Goal: Task Accomplishment & Management: Manage account settings

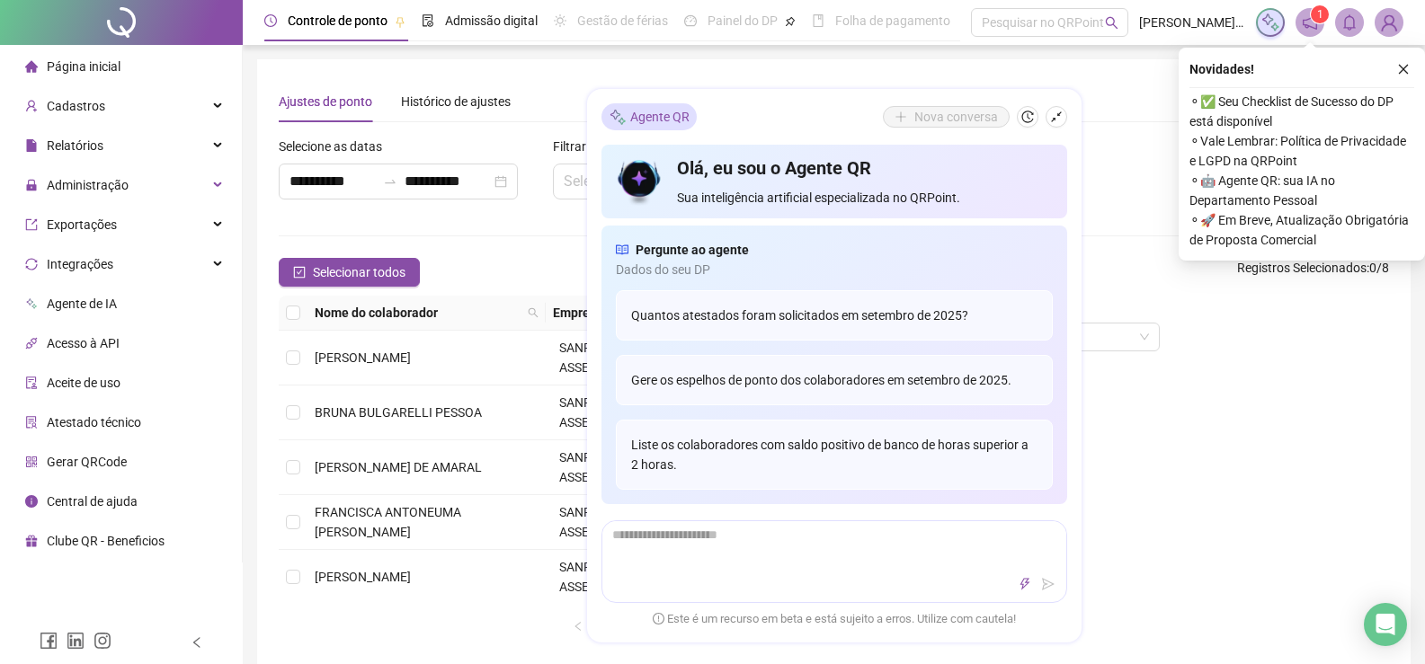
click at [1232, 457] on div "Tipo de operação Escolha uma opção" at bounding box center [1162, 473] width 468 height 355
click at [1406, 73] on icon "close" at bounding box center [1403, 69] width 13 height 13
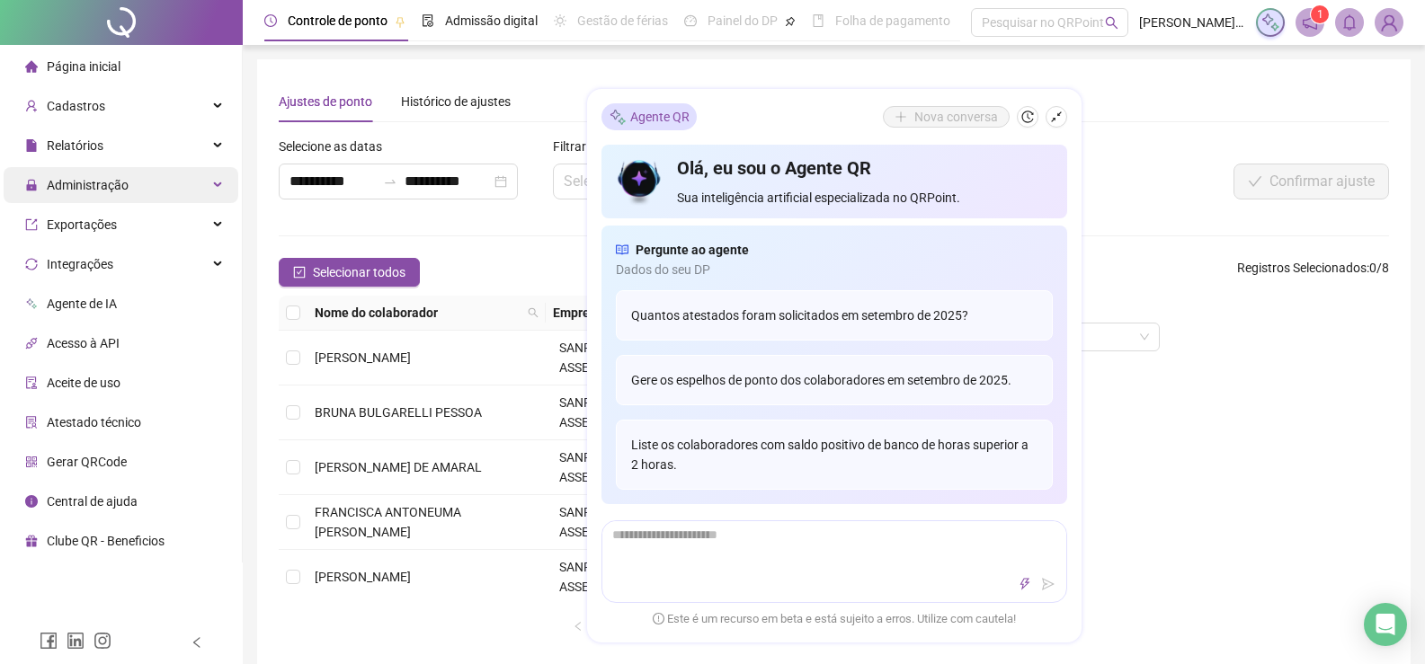
click at [178, 186] on div "Administração" at bounding box center [121, 185] width 235 height 36
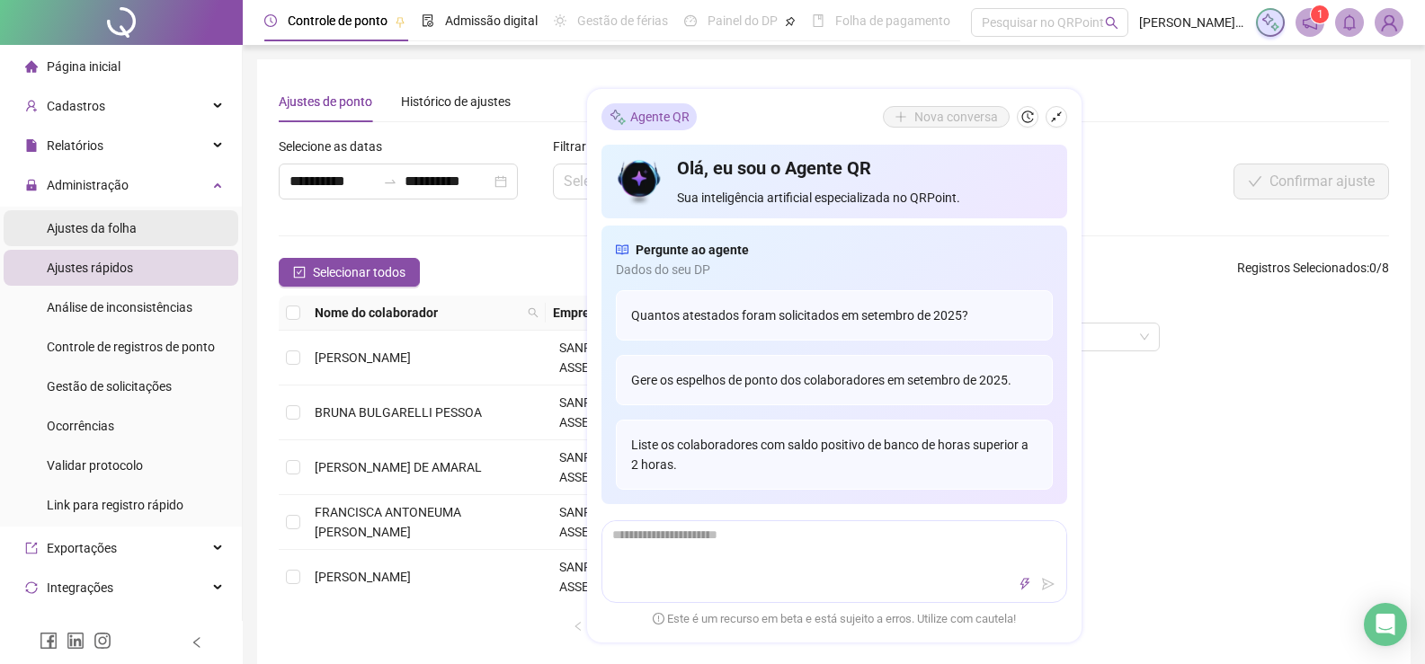
click at [105, 223] on span "Ajustes da folha" at bounding box center [92, 228] width 90 height 14
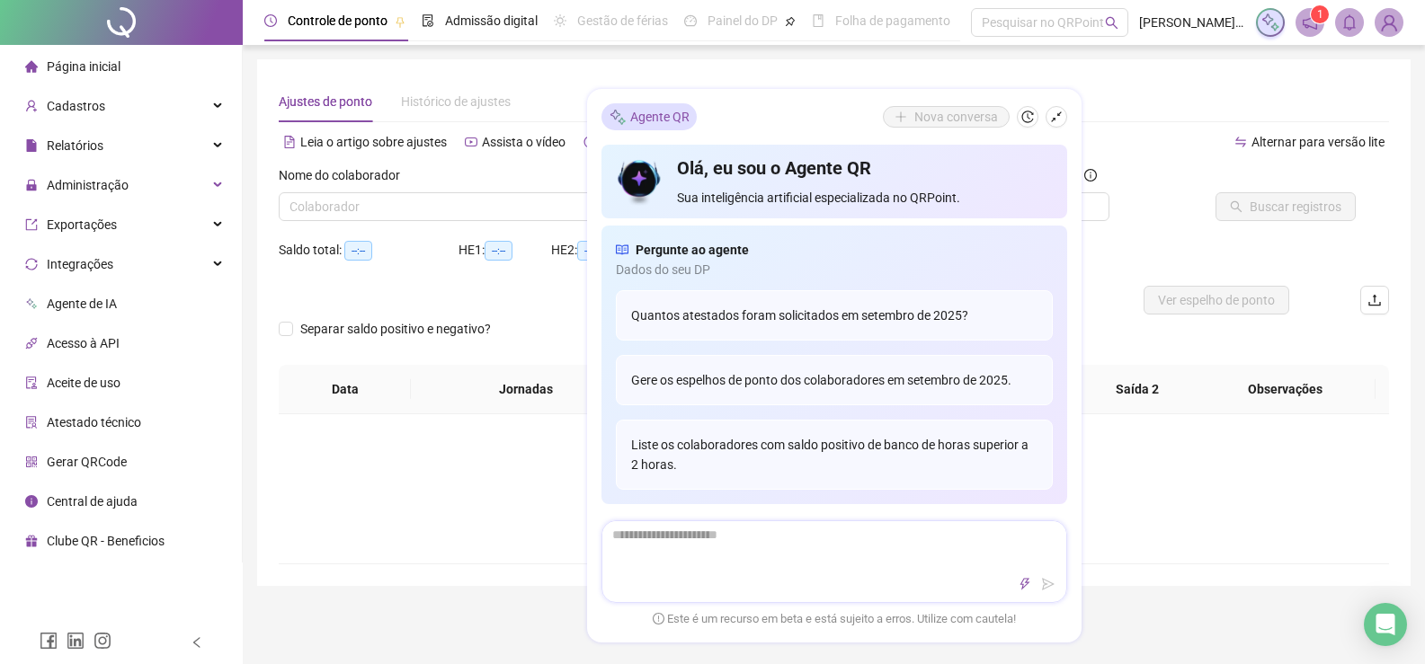
type input "**********"
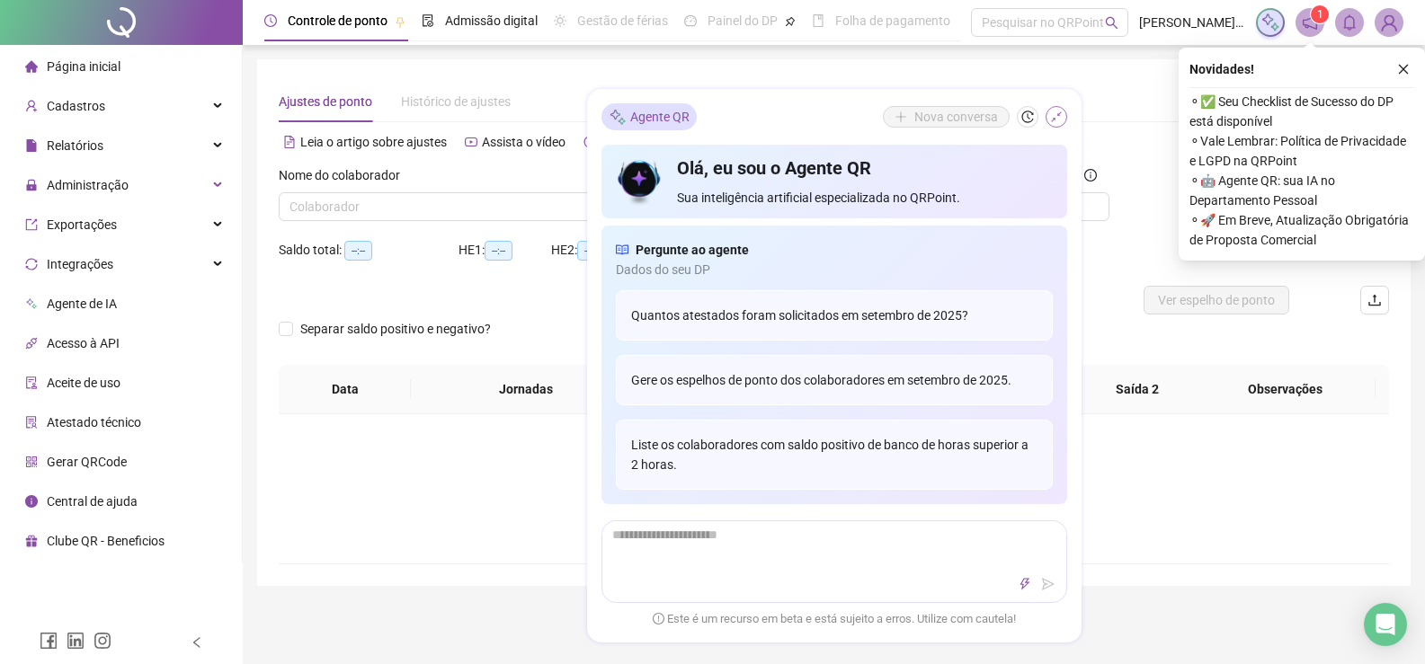
click at [1063, 114] on button "button" at bounding box center [1056, 117] width 22 height 22
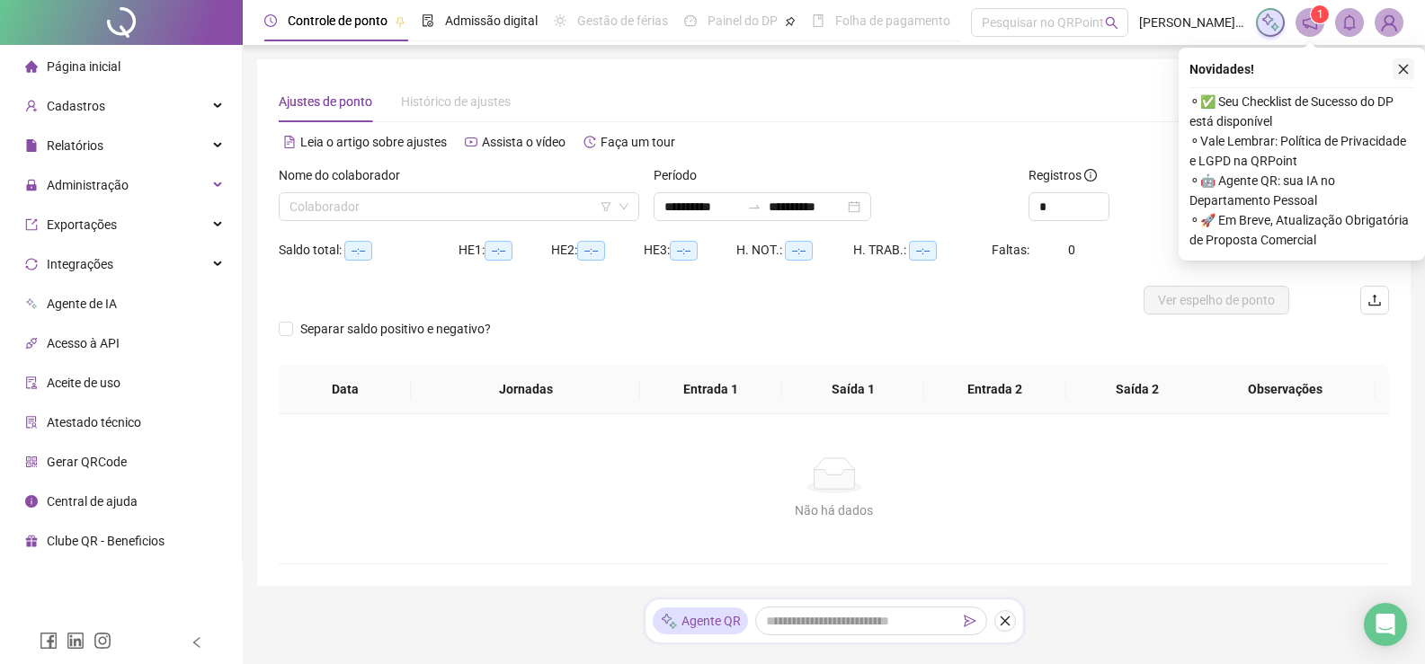
click at [1408, 67] on icon "close" at bounding box center [1403, 69] width 13 height 13
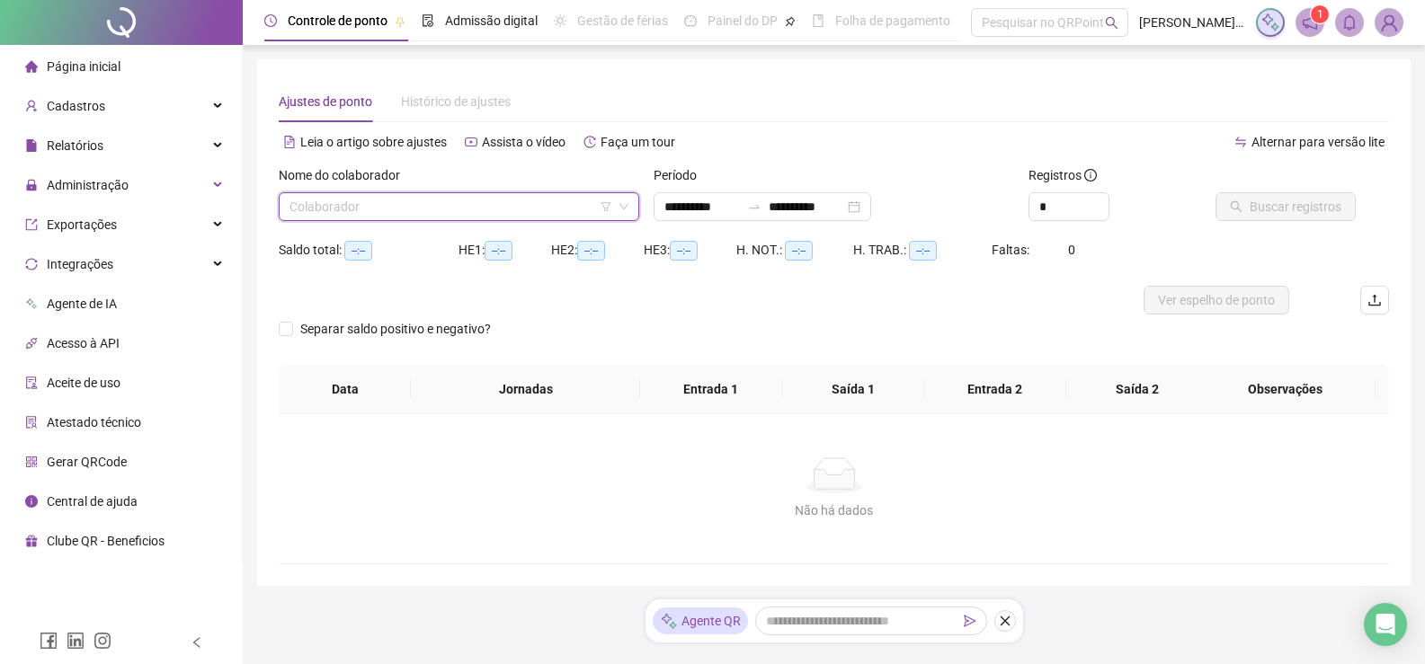
click at [528, 210] on input "search" at bounding box center [450, 206] width 323 height 27
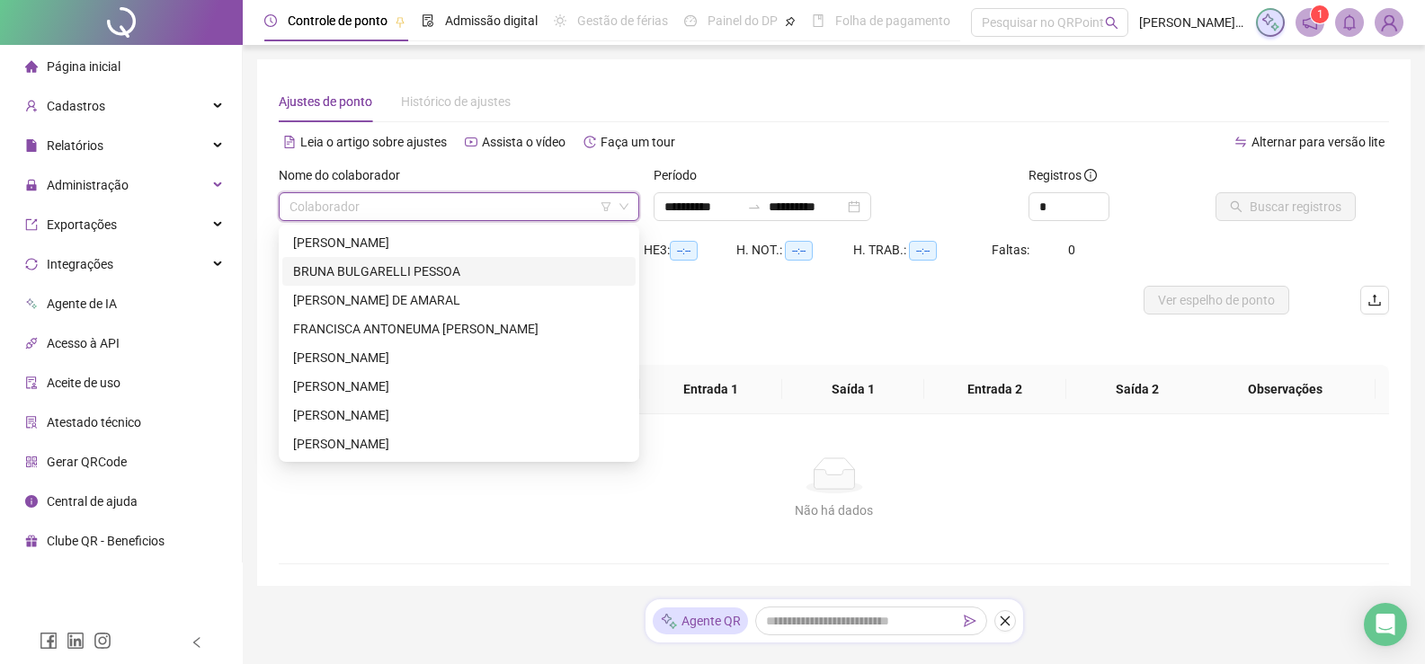
click at [433, 266] on div "BRUNA BULGARELLI PESSOA" at bounding box center [459, 272] width 332 height 20
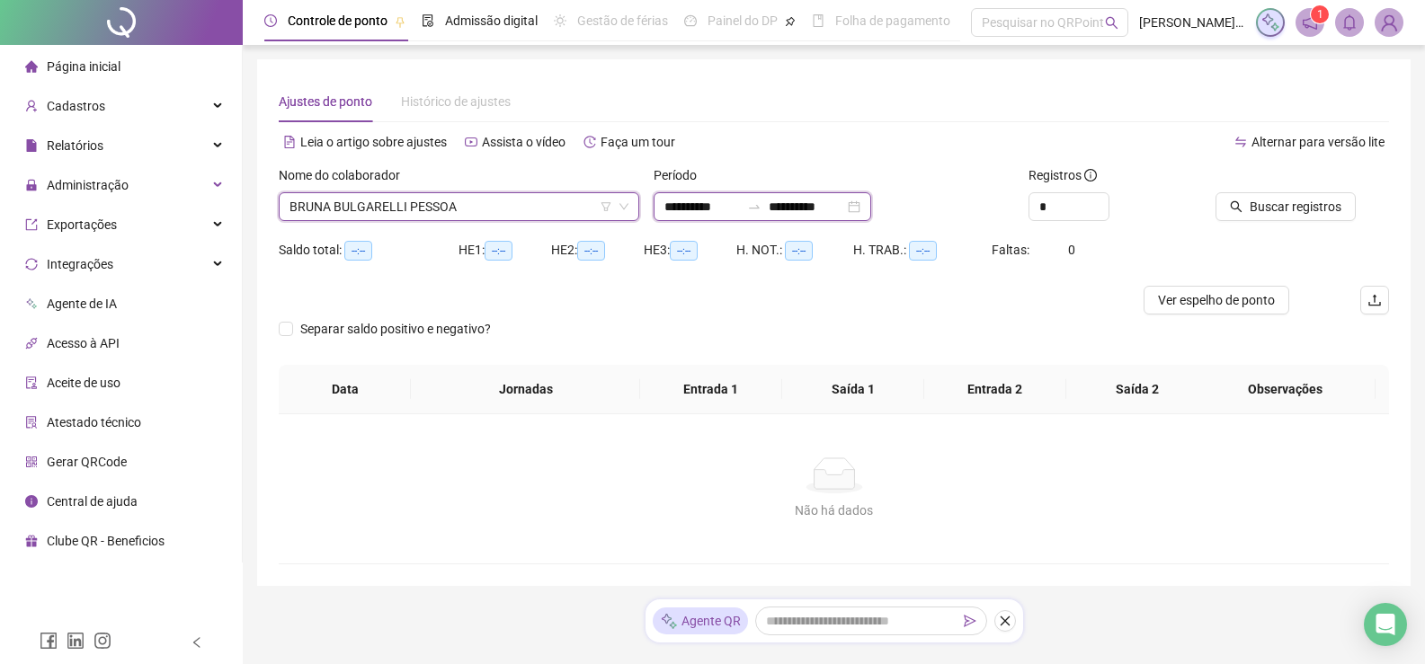
click at [714, 207] on input "**********" at bounding box center [702, 207] width 76 height 20
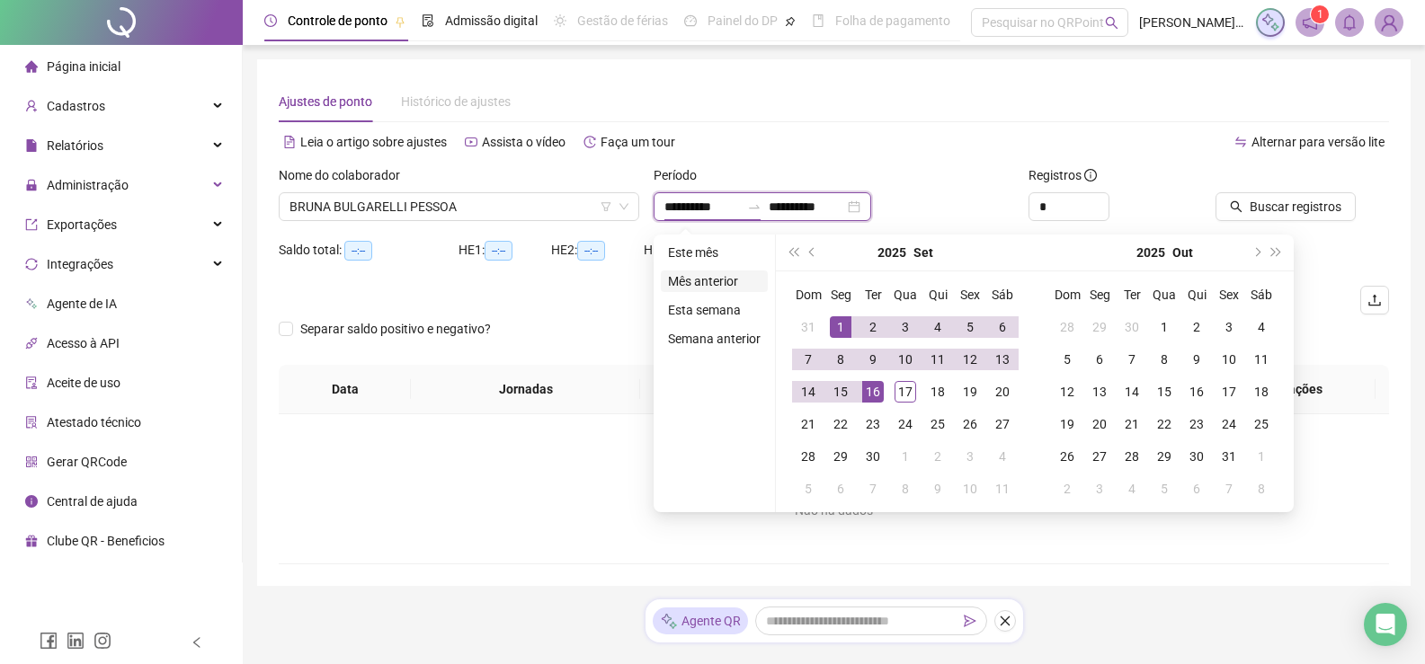
type input "**********"
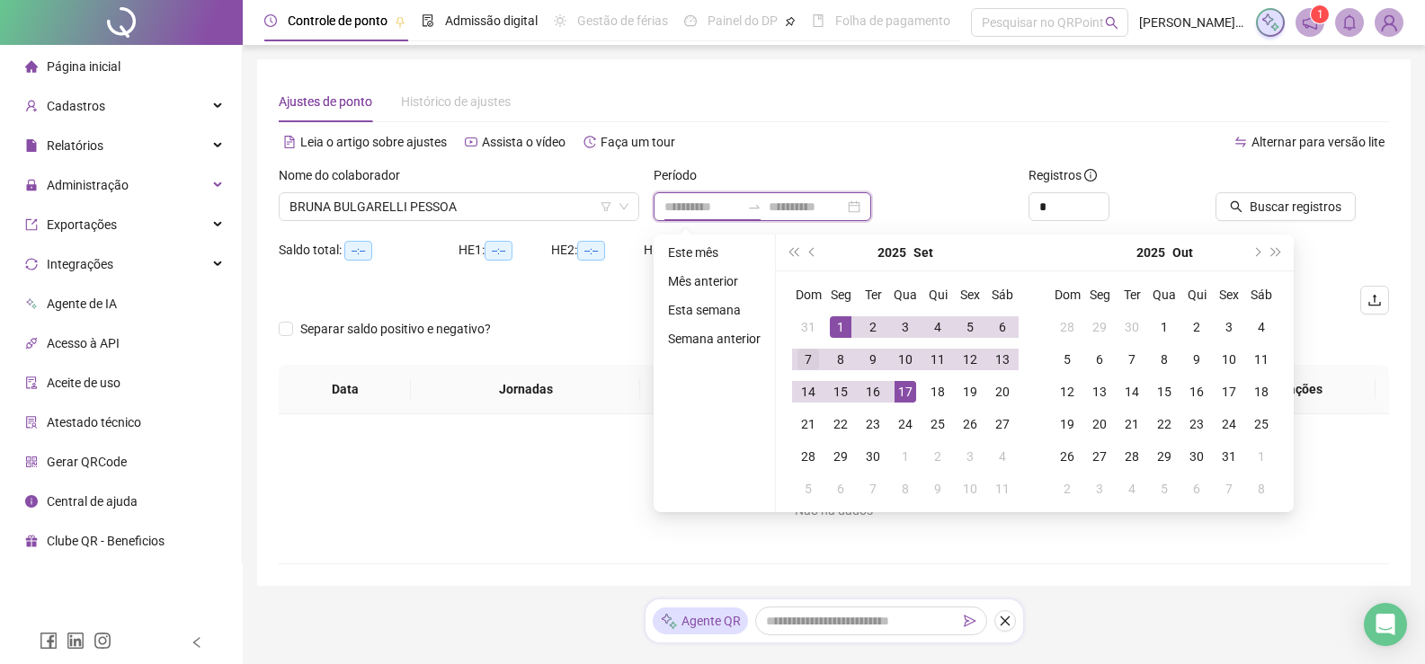
type input "**********"
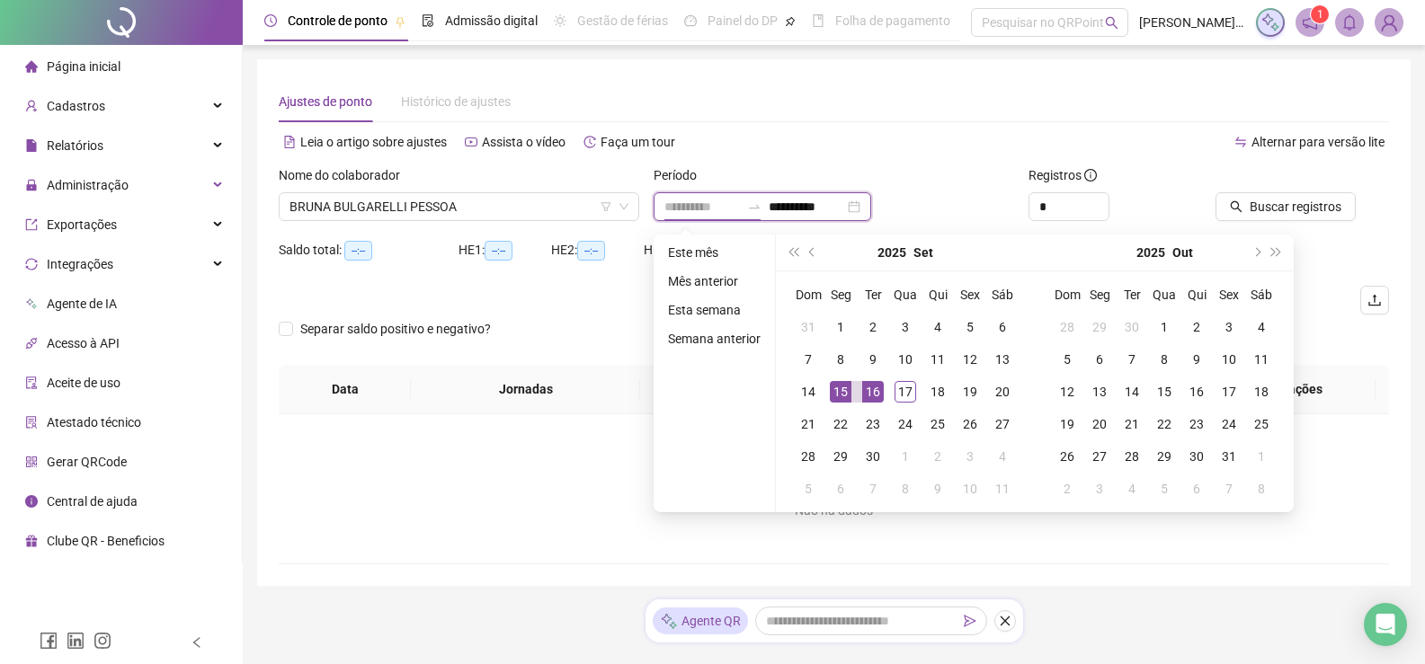
type input "**********"
click at [867, 398] on div "16" at bounding box center [873, 392] width 22 height 22
type input "**********"
click at [1290, 214] on span "Buscar registros" at bounding box center [1295, 207] width 92 height 20
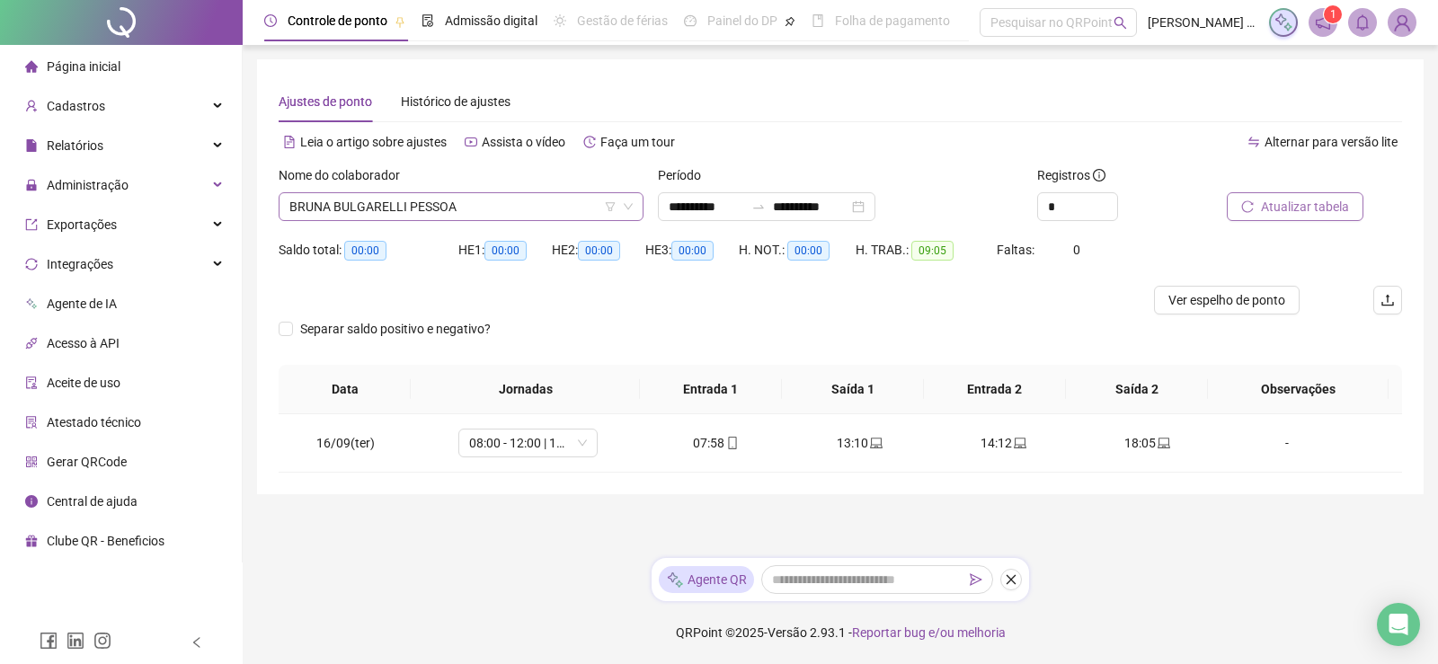
click at [430, 208] on span "BRUNA BULGARELLI PESSOA" at bounding box center [460, 206] width 343 height 27
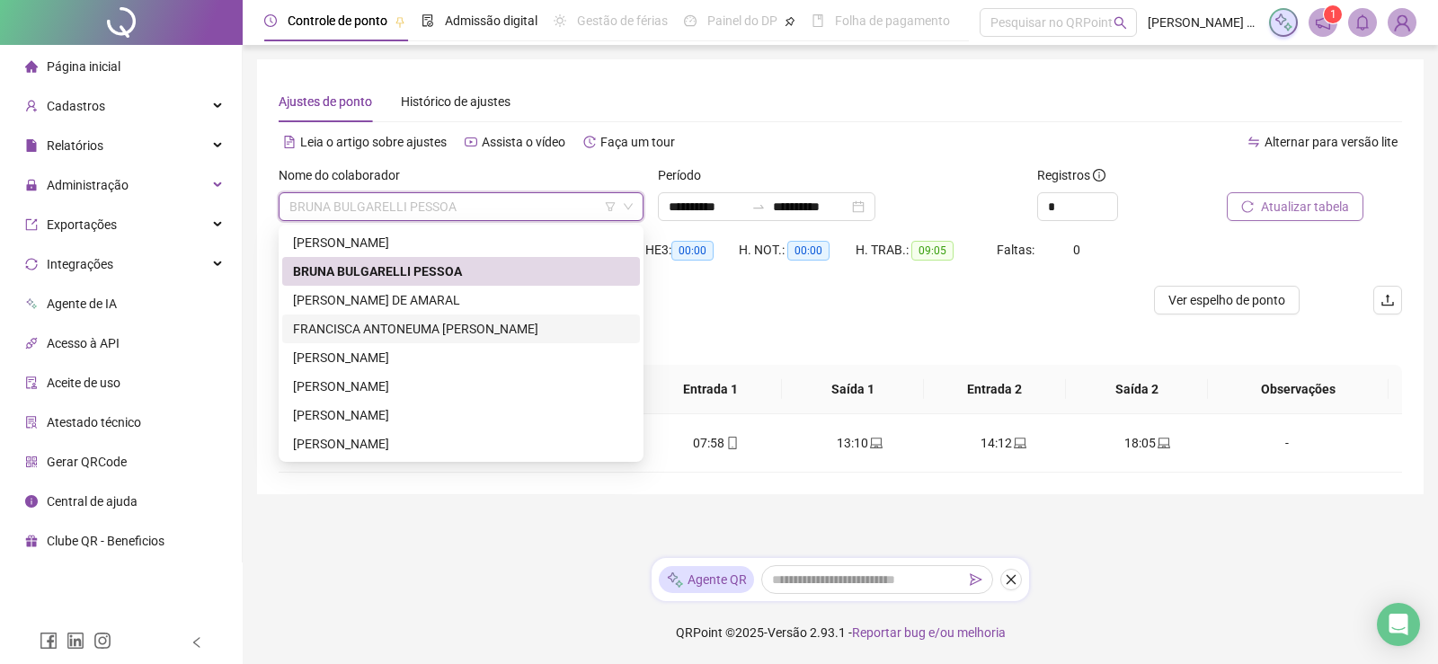
click at [435, 325] on div "FRANCISCA ANTONEUMA [PERSON_NAME]" at bounding box center [461, 329] width 336 height 20
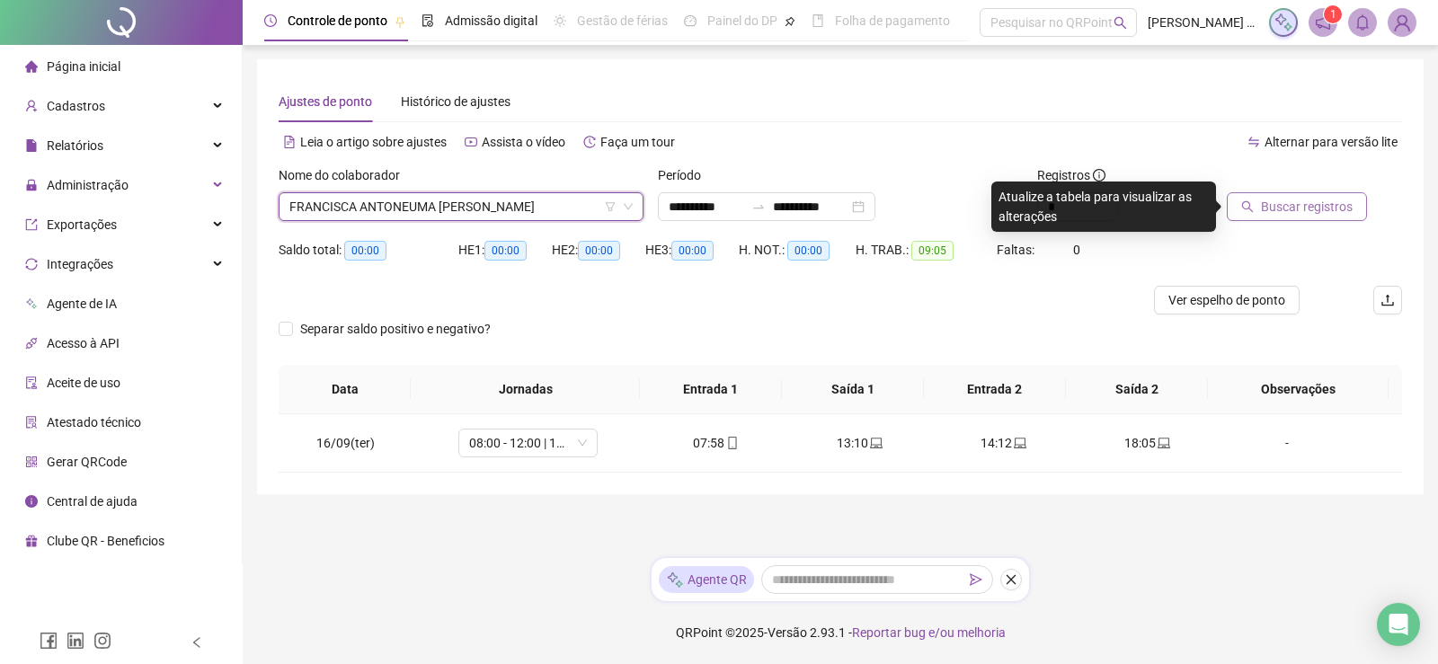
click at [1284, 206] on span "Buscar registros" at bounding box center [1307, 207] width 92 height 20
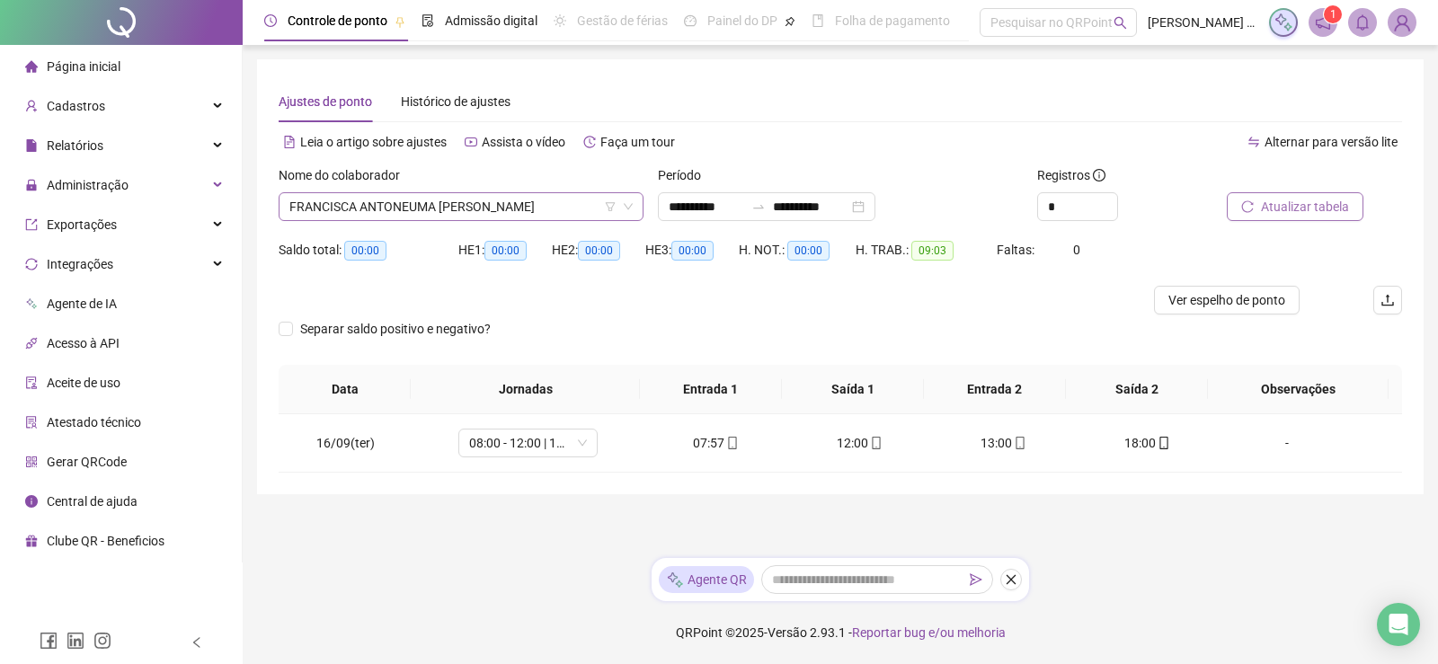
click at [462, 209] on span "FRANCISCA ANTONEUMA [PERSON_NAME]" at bounding box center [460, 206] width 343 height 27
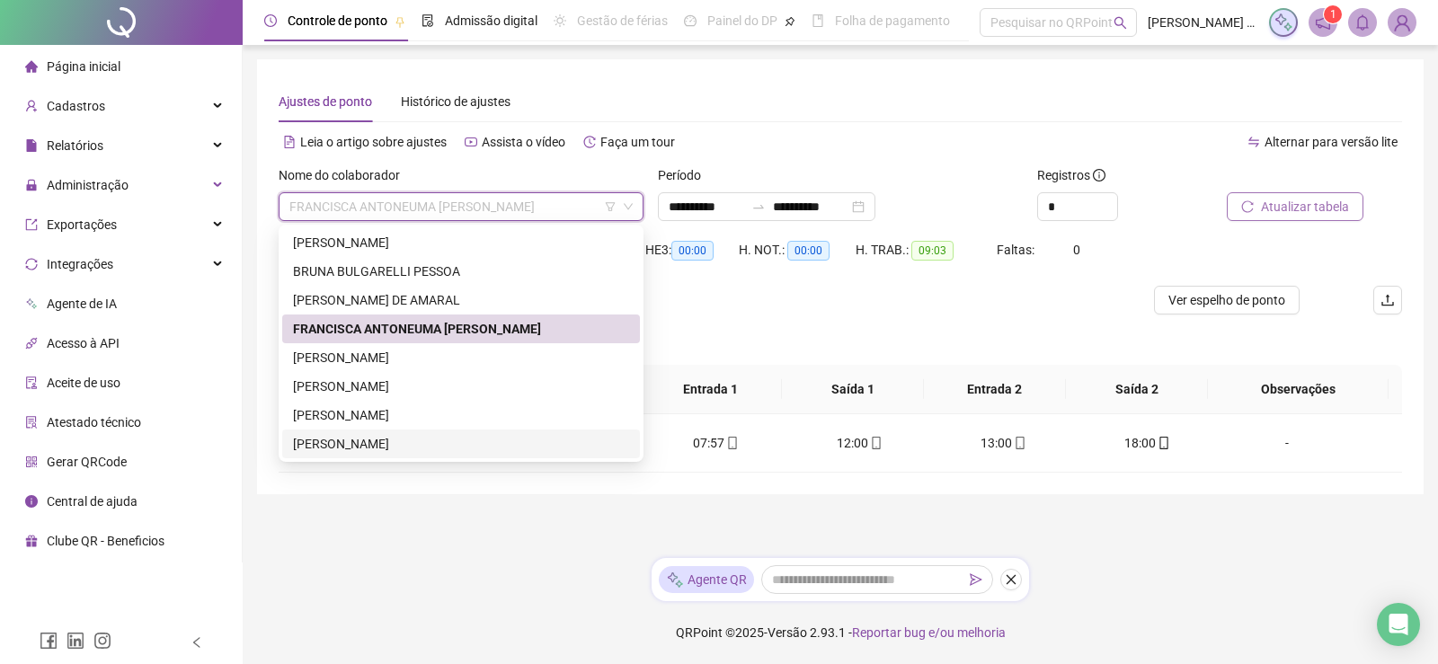
click at [416, 444] on div "[PERSON_NAME]" at bounding box center [461, 444] width 336 height 20
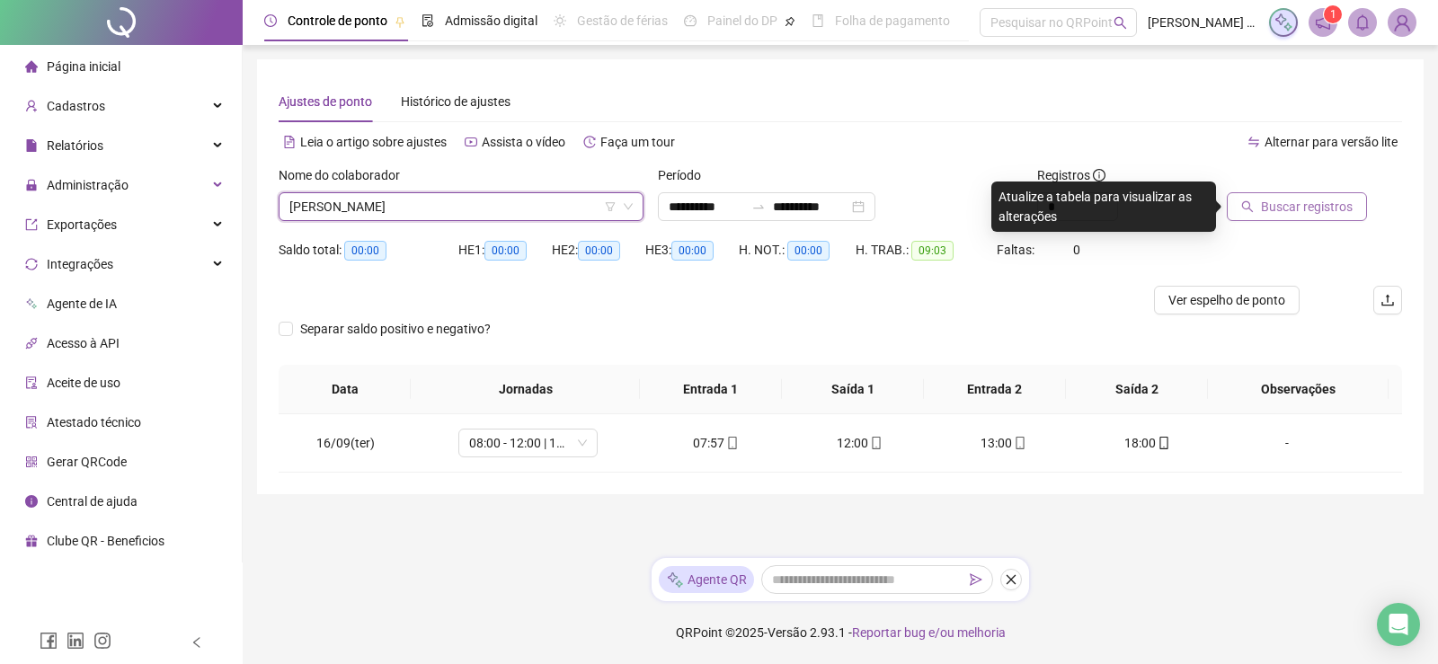
click at [1300, 200] on span "Buscar registros" at bounding box center [1307, 207] width 92 height 20
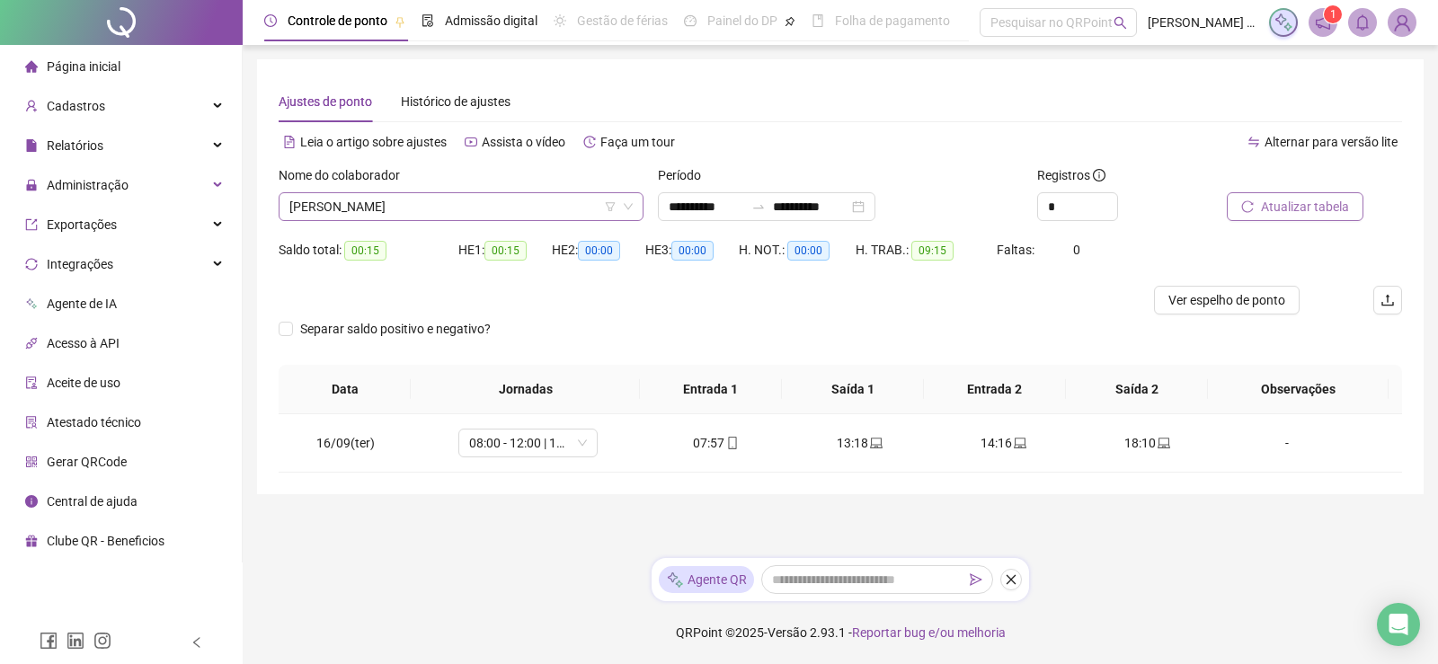
click at [436, 203] on span "[PERSON_NAME]" at bounding box center [460, 206] width 343 height 27
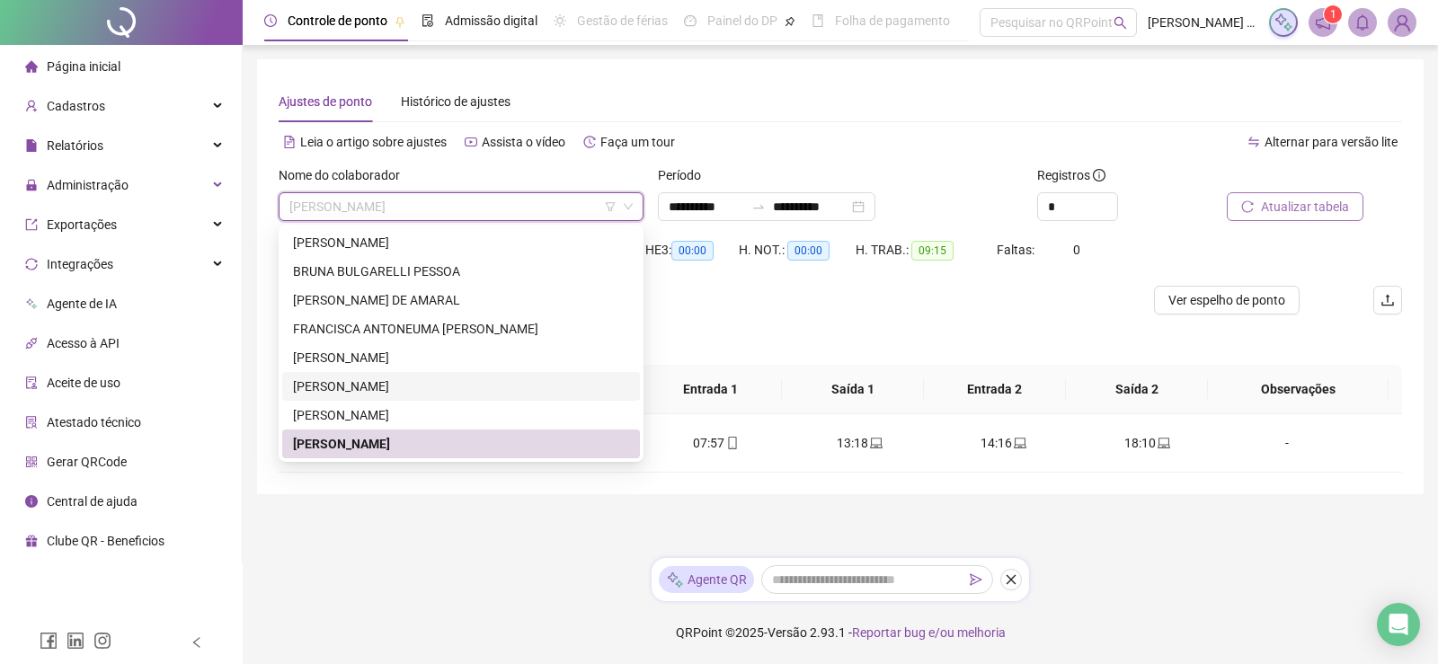
click at [431, 389] on div "[PERSON_NAME]" at bounding box center [461, 387] width 336 height 20
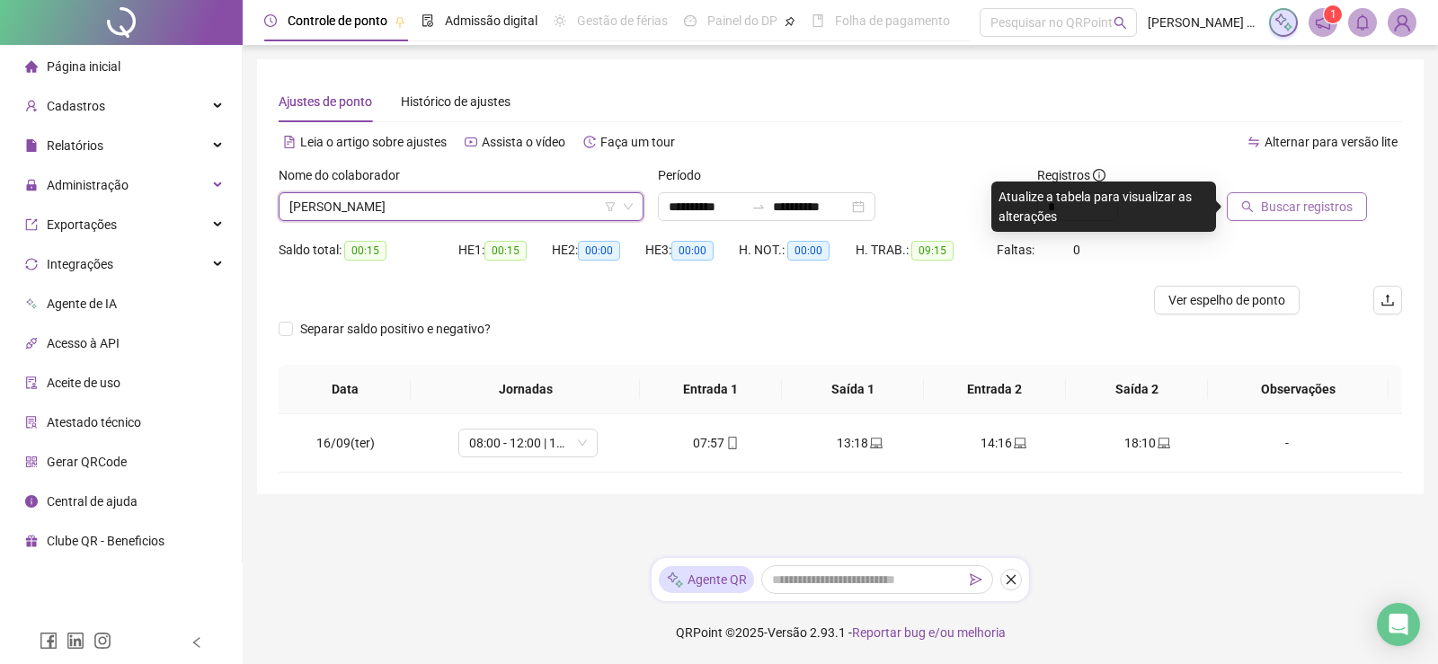
click at [1336, 204] on span "Buscar registros" at bounding box center [1307, 207] width 92 height 20
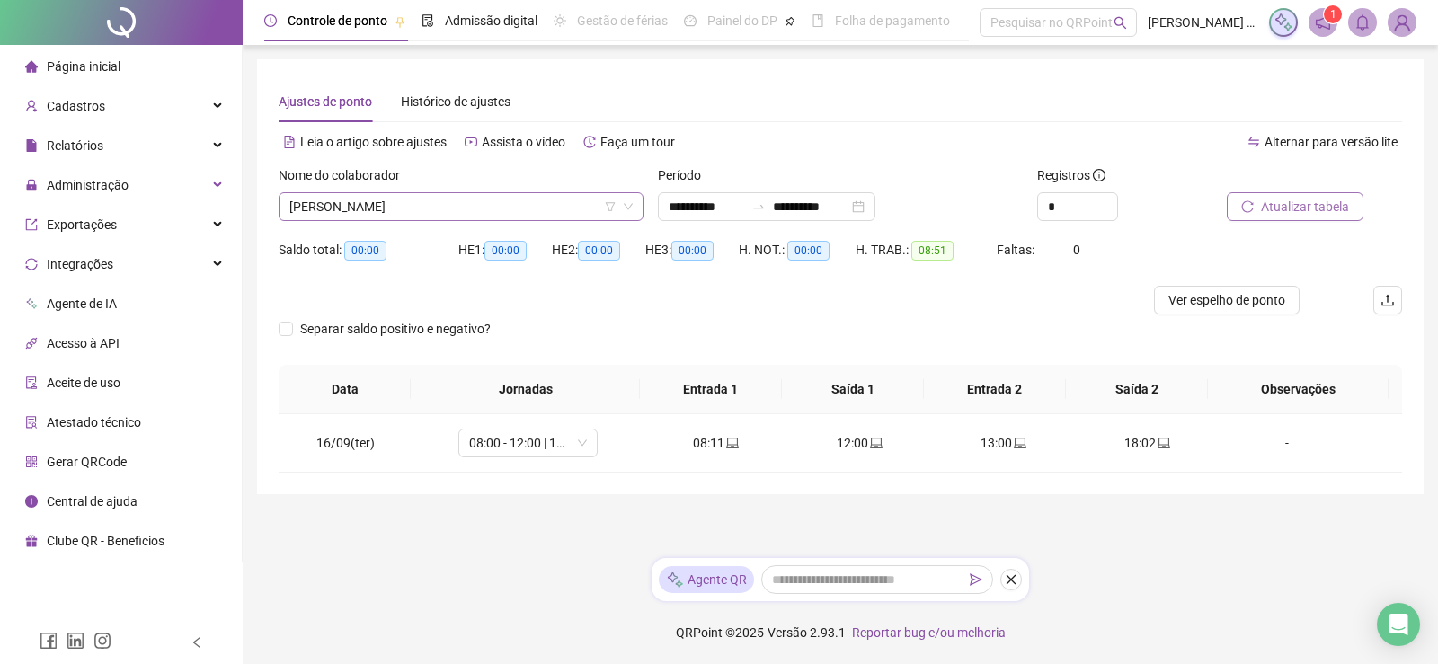
click at [514, 211] on span "[PERSON_NAME]" at bounding box center [460, 206] width 343 height 27
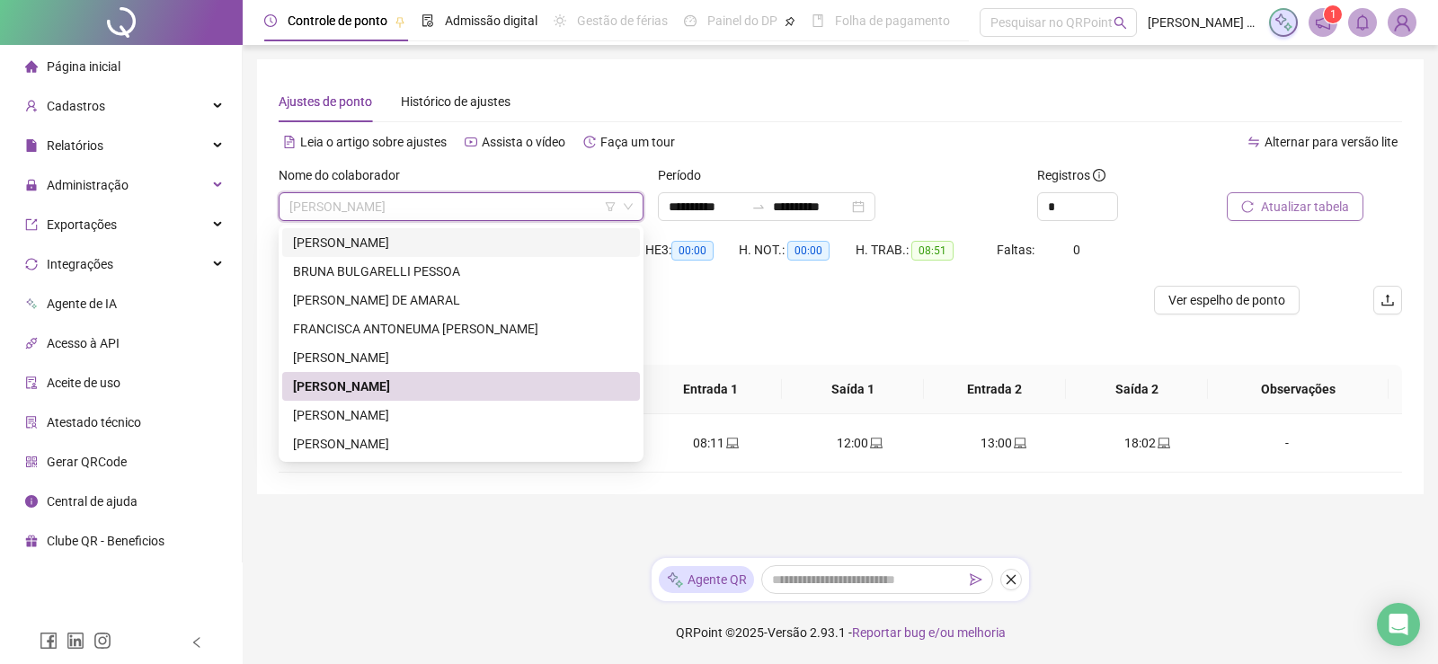
click at [414, 235] on div "[PERSON_NAME]" at bounding box center [461, 243] width 336 height 20
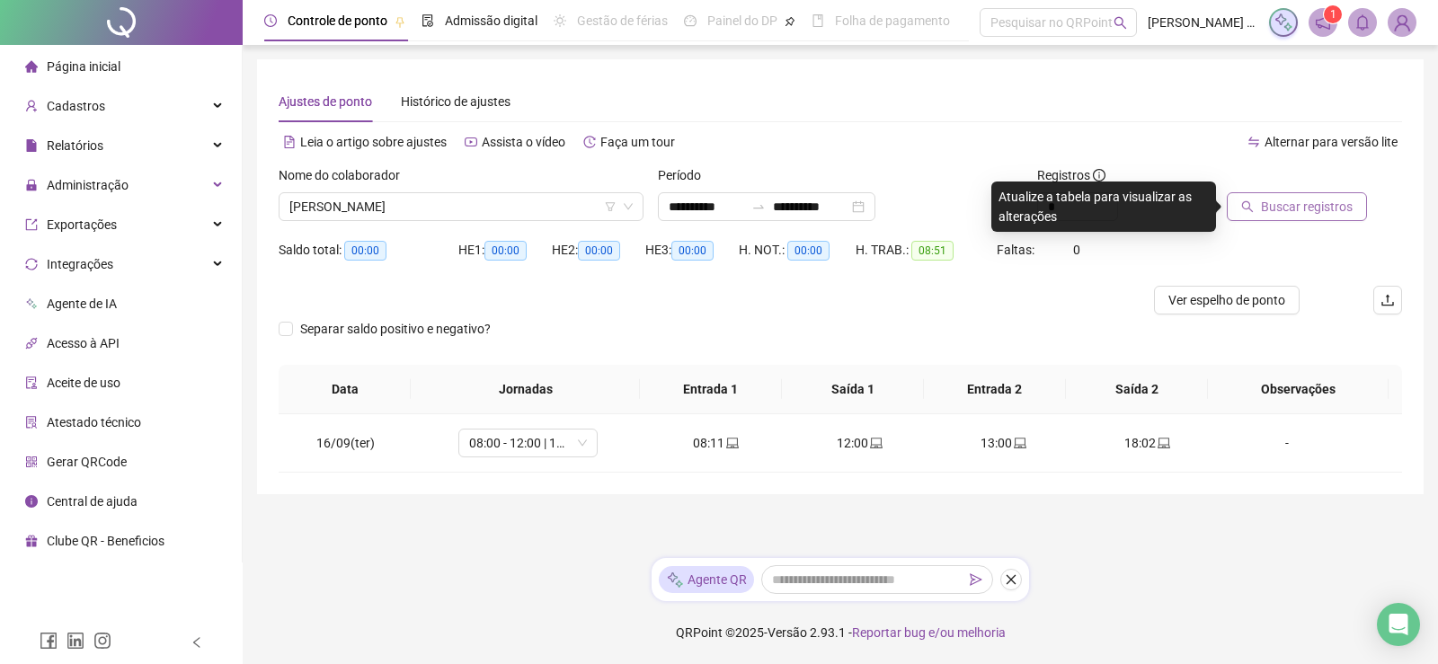
click at [1289, 210] on span "Buscar registros" at bounding box center [1307, 207] width 92 height 20
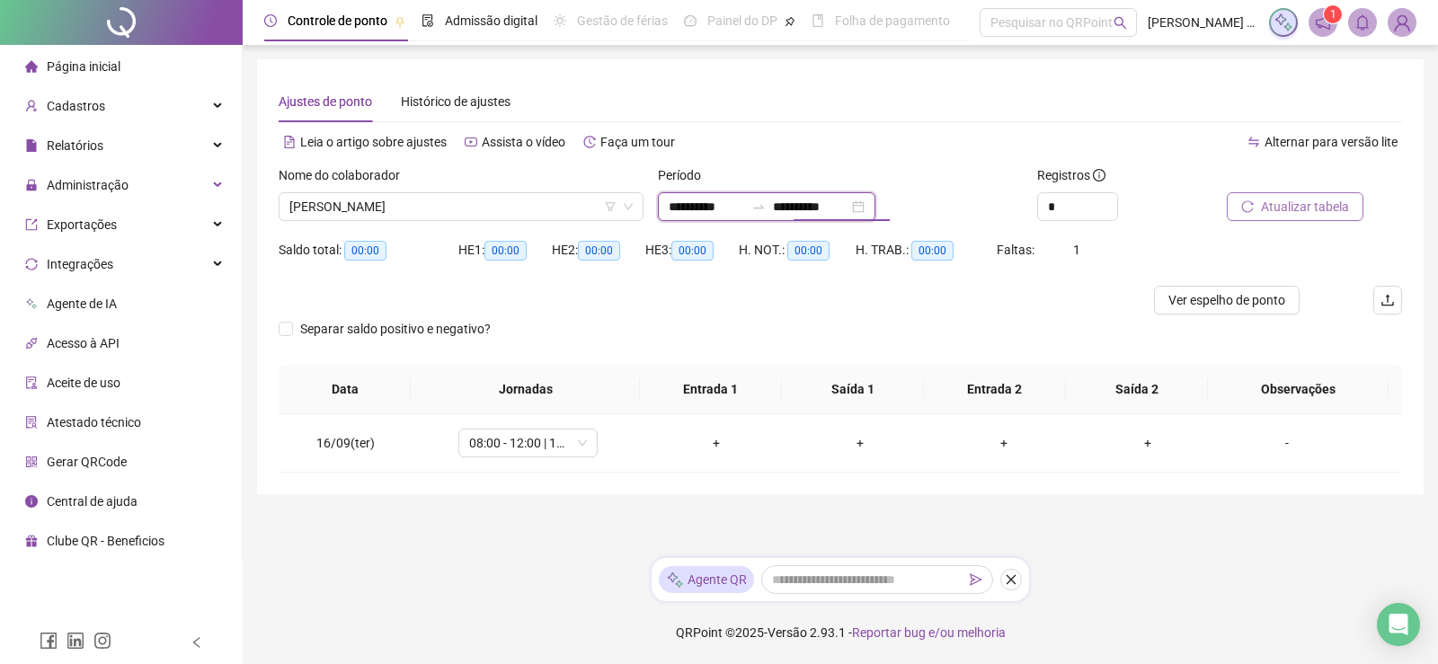
click at [705, 207] on input "**********" at bounding box center [707, 207] width 76 height 20
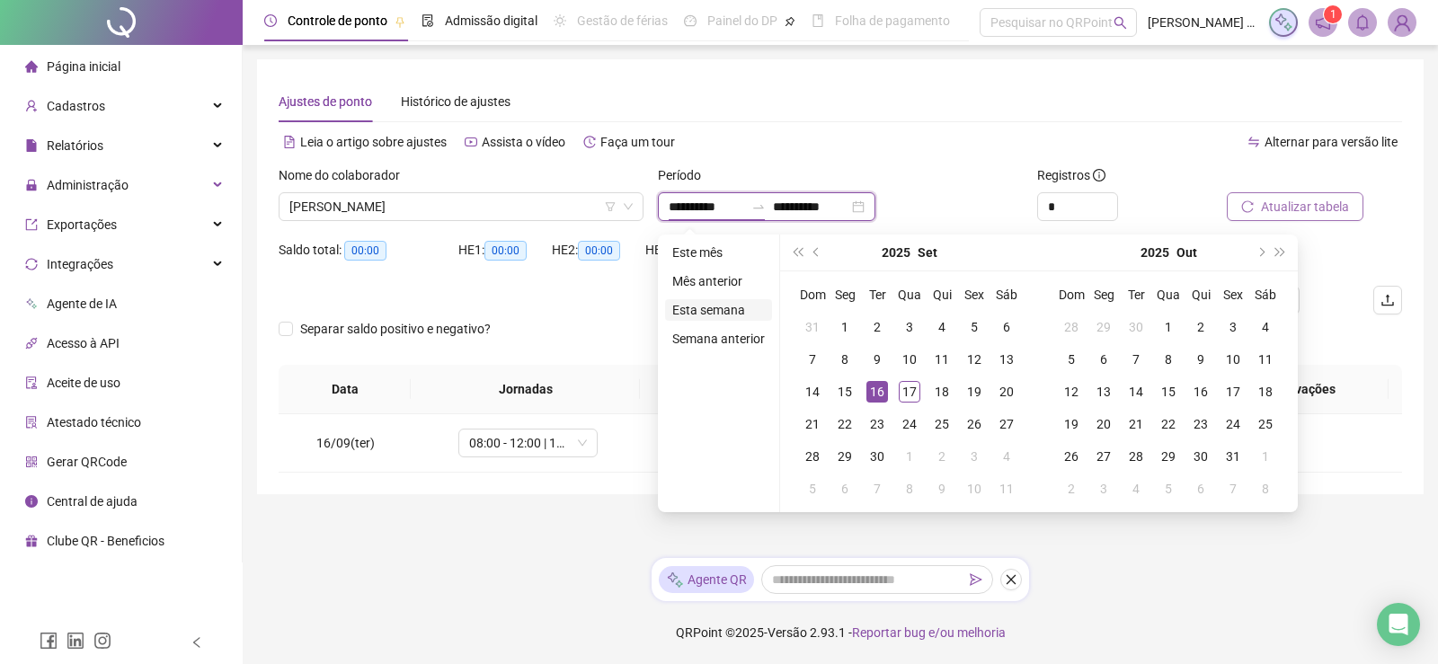
type input "**********"
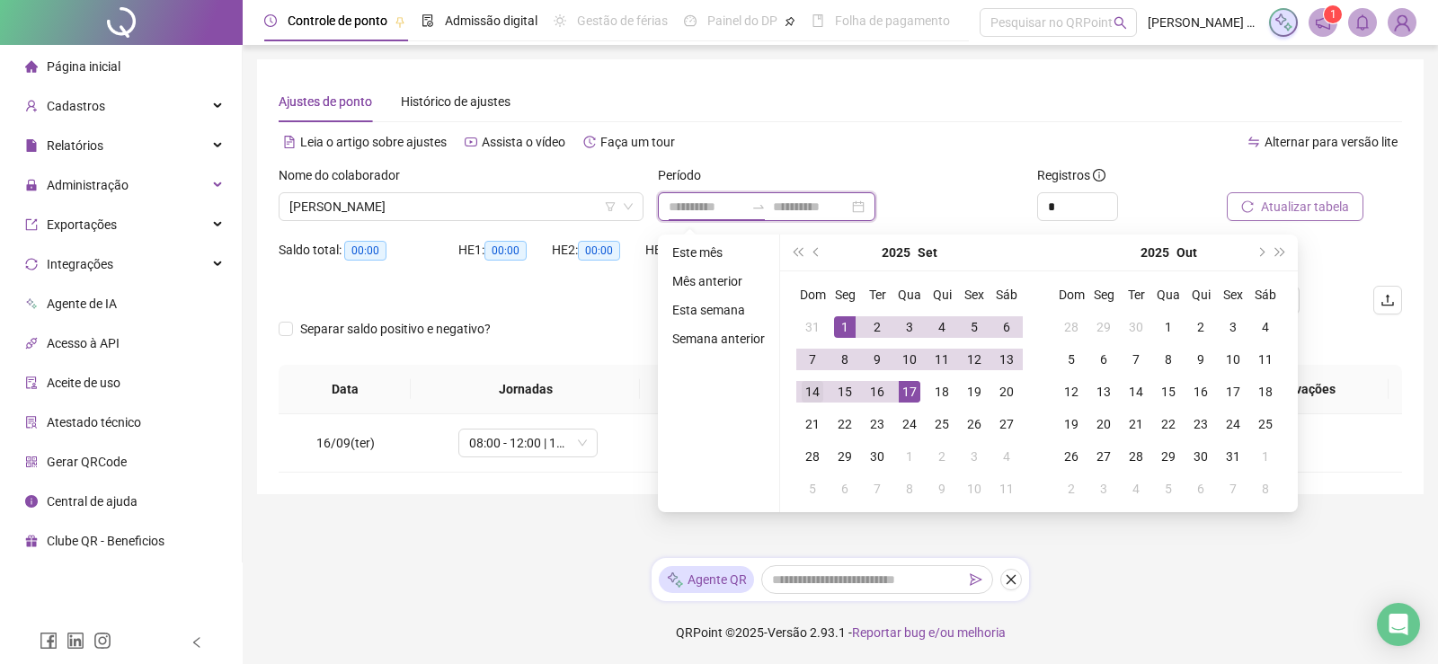
type input "**********"
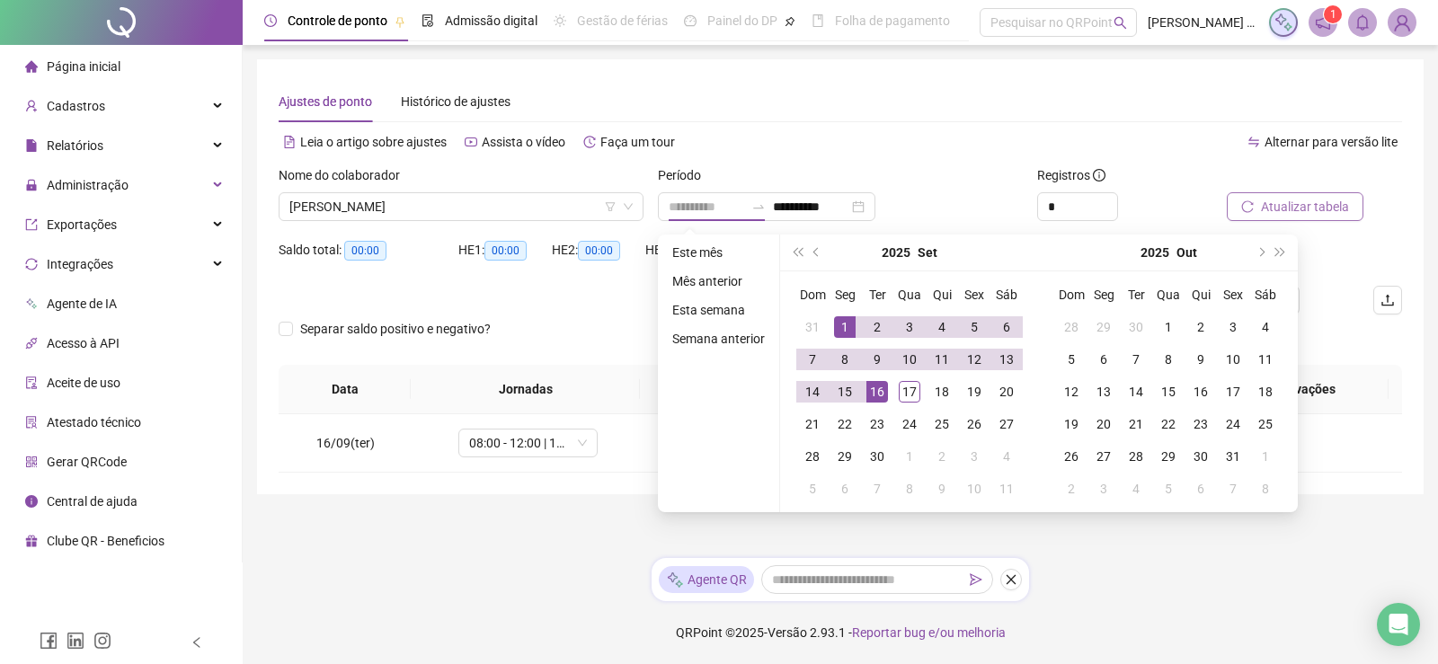
click at [845, 325] on div "1" at bounding box center [845, 327] width 22 height 22
type input "**********"
click at [877, 390] on div "16" at bounding box center [878, 392] width 22 height 22
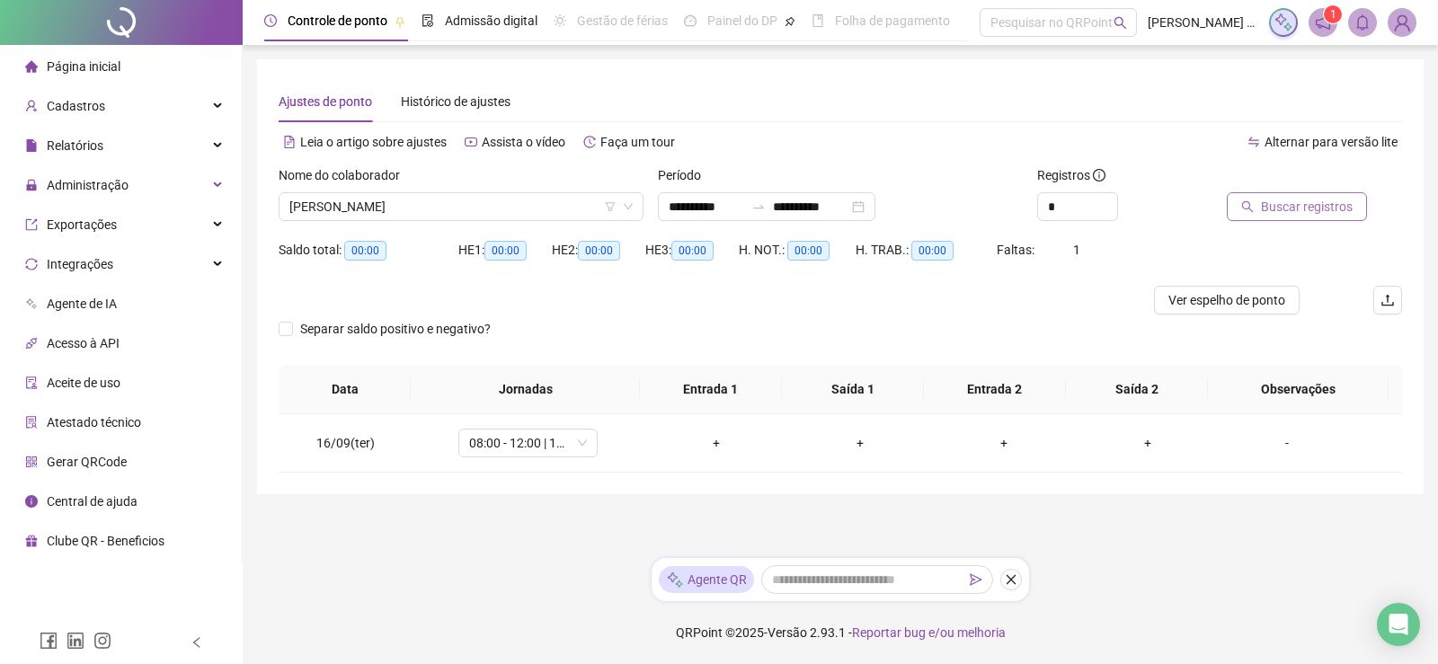
click at [1341, 213] on span "Buscar registros" at bounding box center [1307, 207] width 92 height 20
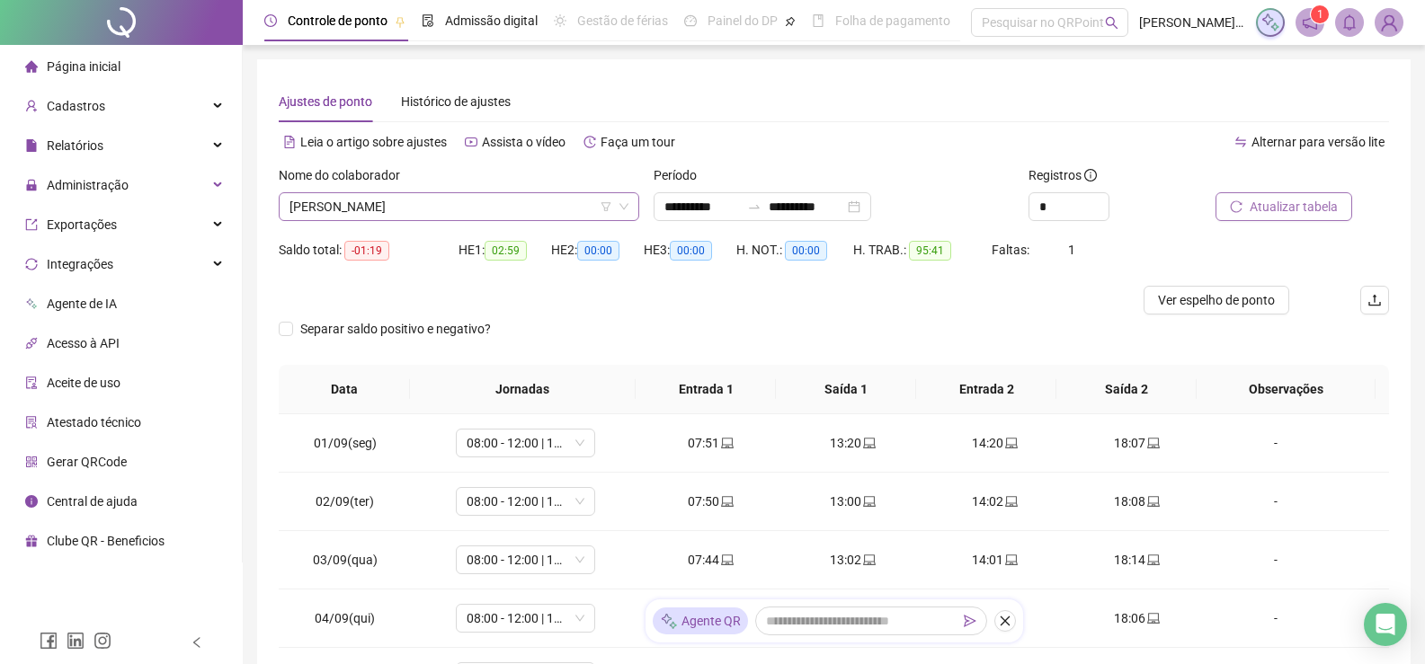
click at [499, 213] on span "[PERSON_NAME]" at bounding box center [458, 206] width 339 height 27
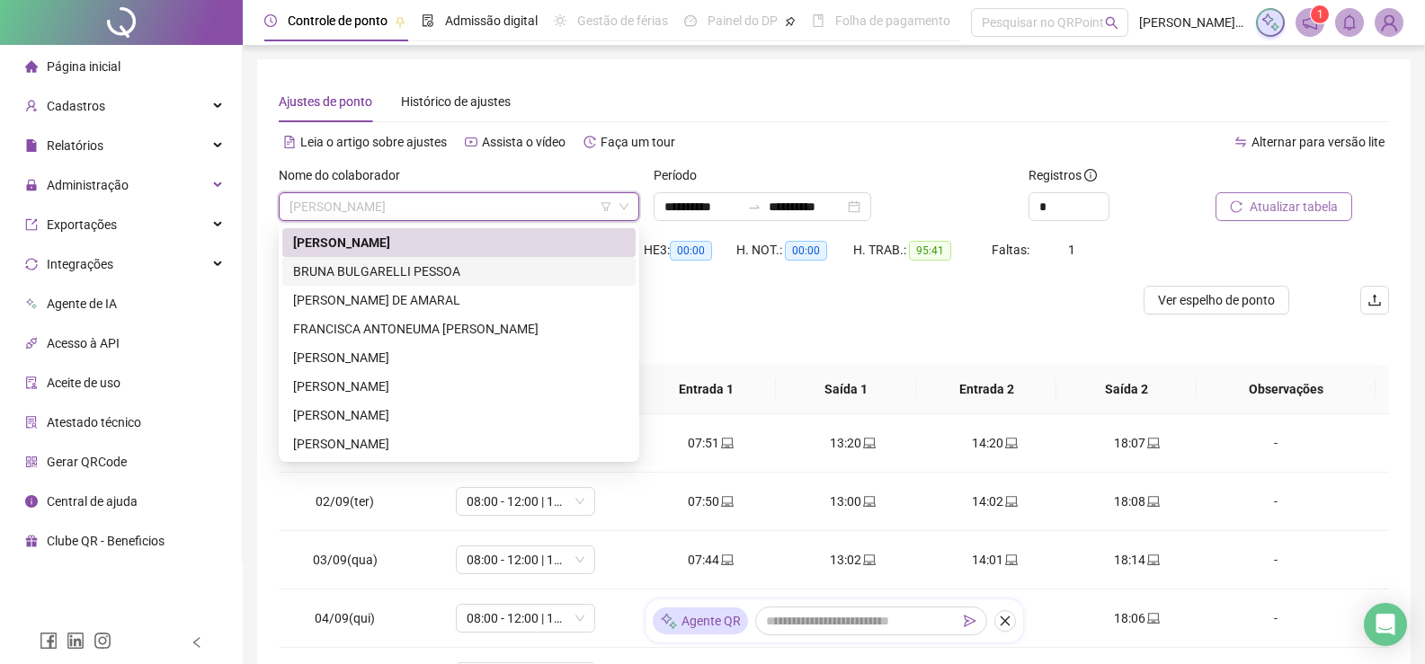
click at [425, 272] on div "BRUNA BULGARELLI PESSOA" at bounding box center [459, 272] width 332 height 20
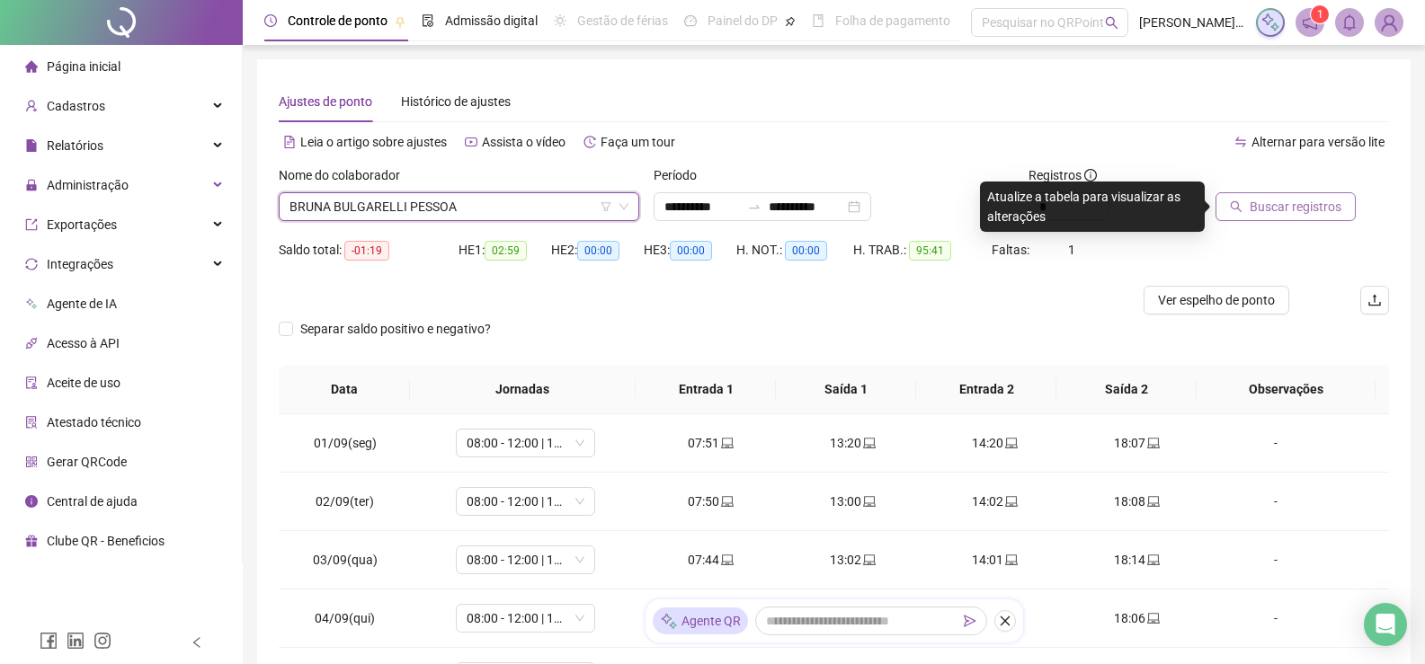
click at [1278, 208] on span "Buscar registros" at bounding box center [1295, 207] width 92 height 20
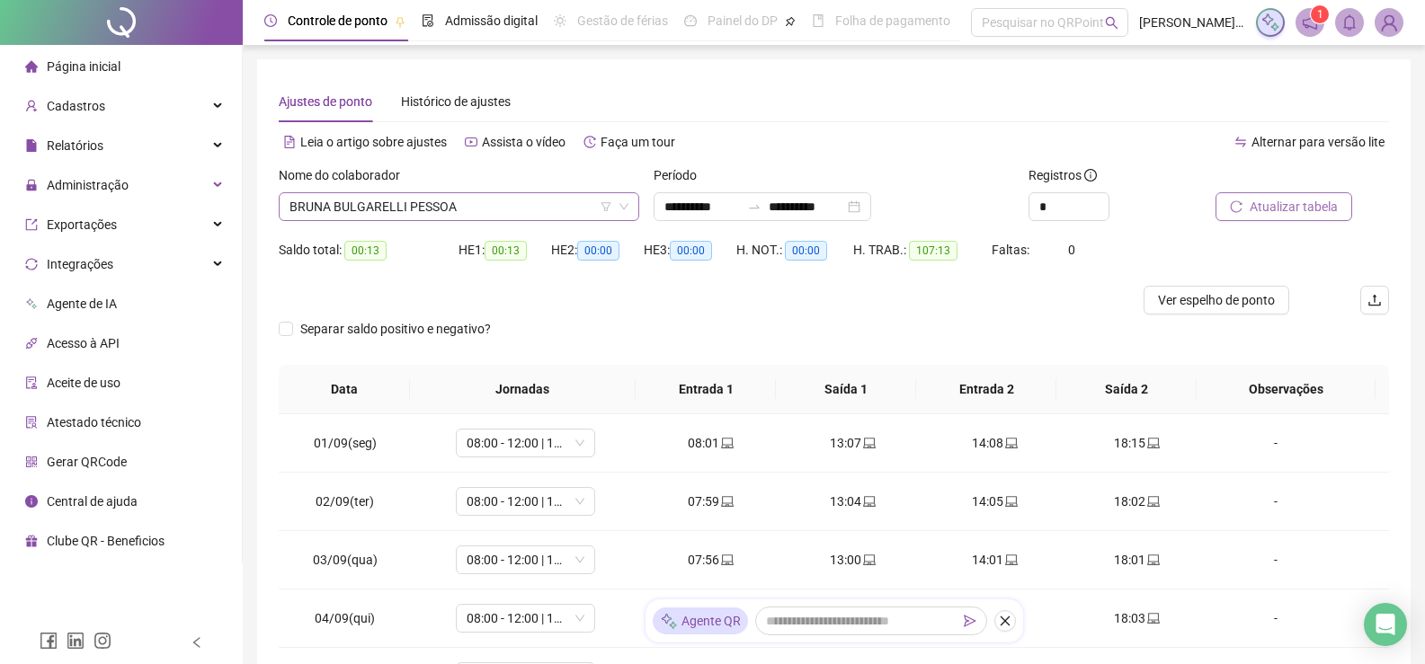
click at [507, 206] on span "BRUNA BULGARELLI PESSOA" at bounding box center [458, 206] width 339 height 27
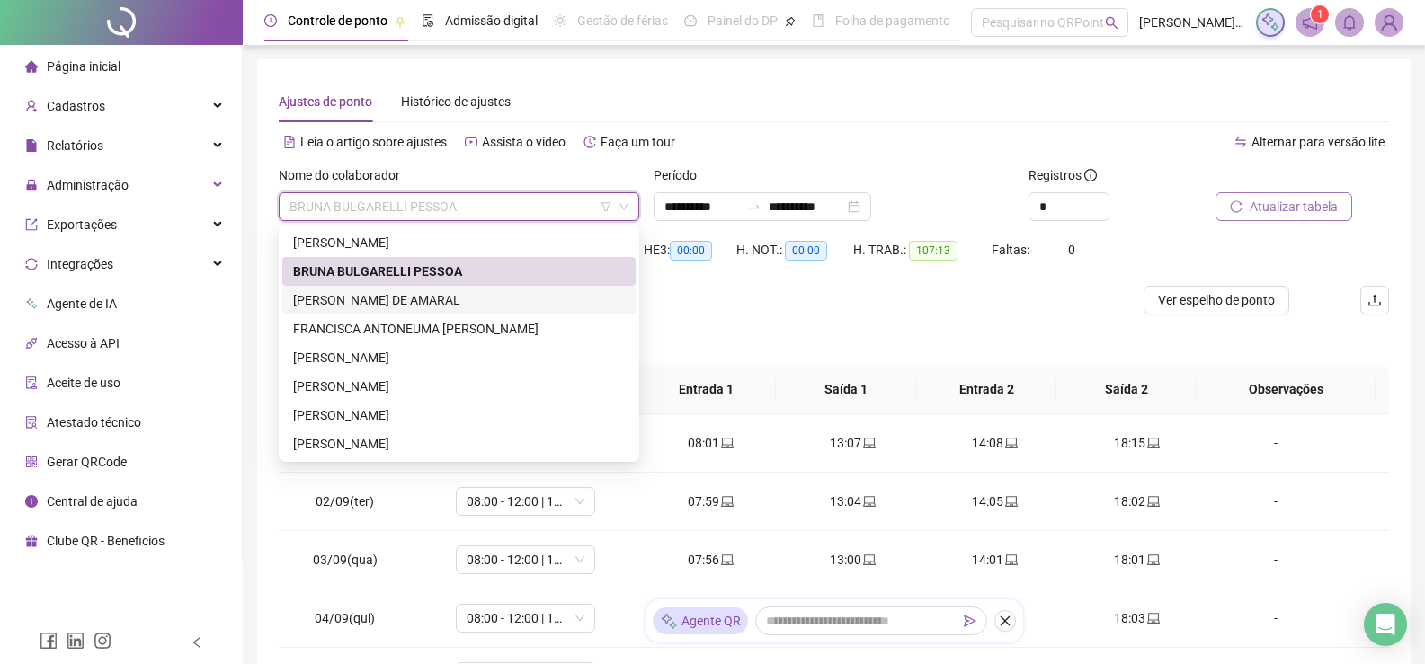
click at [374, 301] on div "[PERSON_NAME] DE AMARAL" at bounding box center [459, 300] width 332 height 20
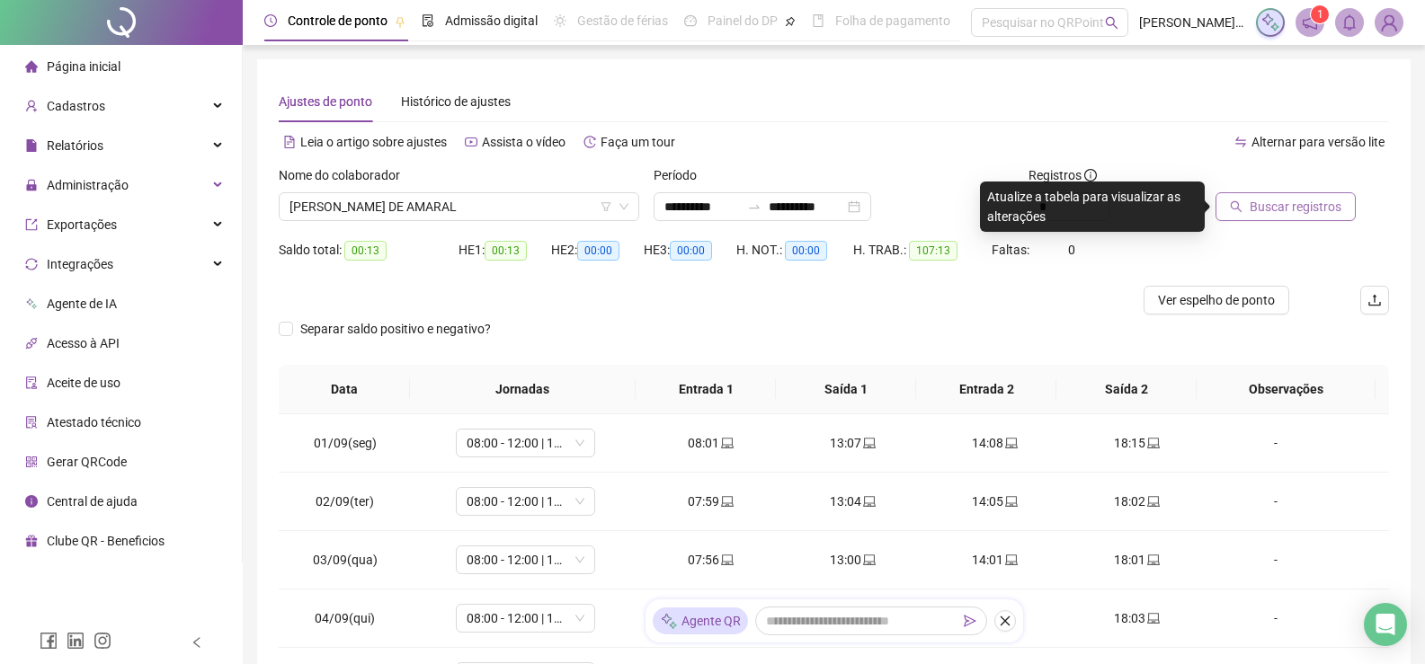
click at [1294, 203] on span "Buscar registros" at bounding box center [1295, 207] width 92 height 20
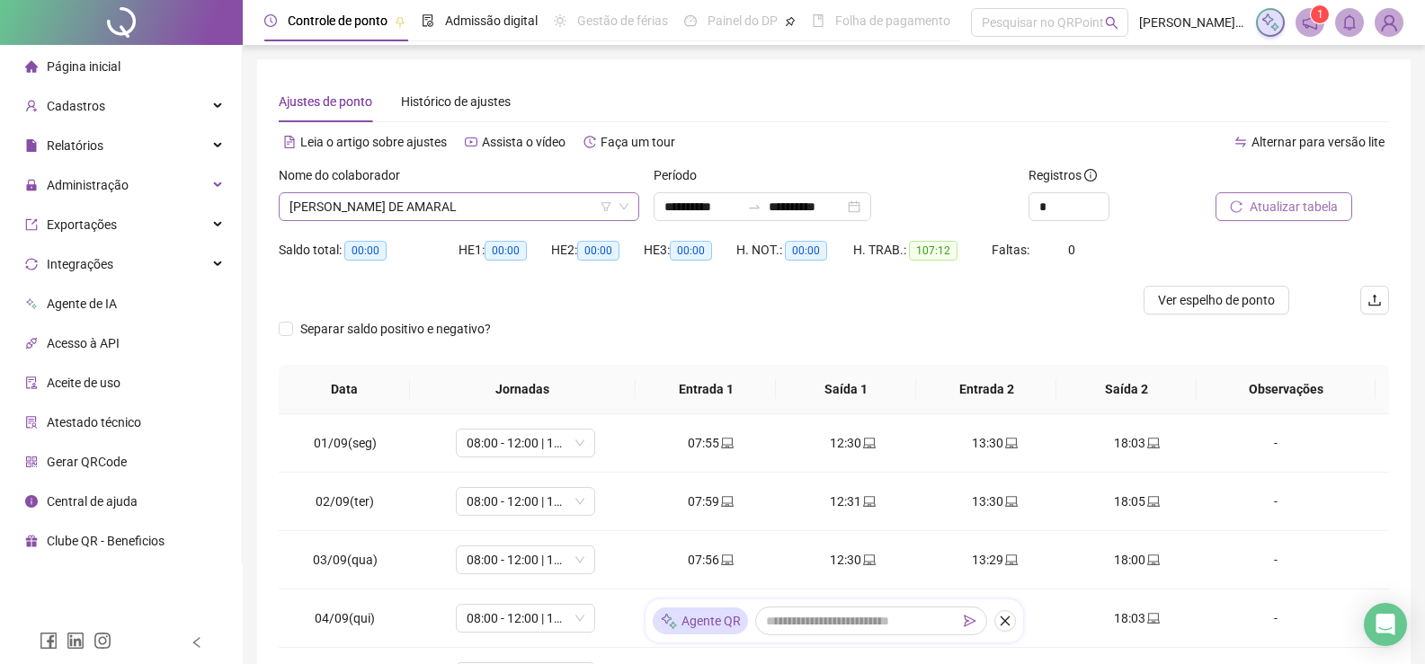
click at [507, 208] on span "[PERSON_NAME] DE AMARAL" at bounding box center [458, 206] width 339 height 27
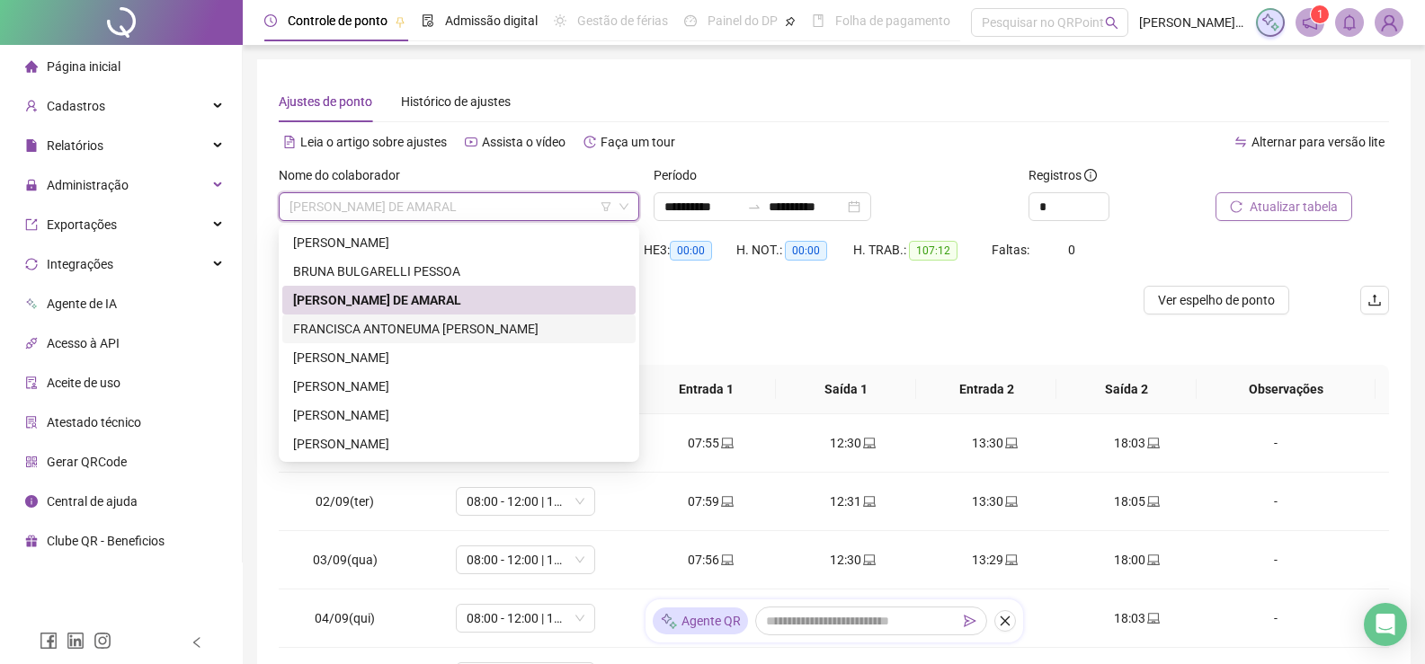
click at [406, 325] on div "FRANCISCA ANTONEUMA [PERSON_NAME]" at bounding box center [459, 329] width 332 height 20
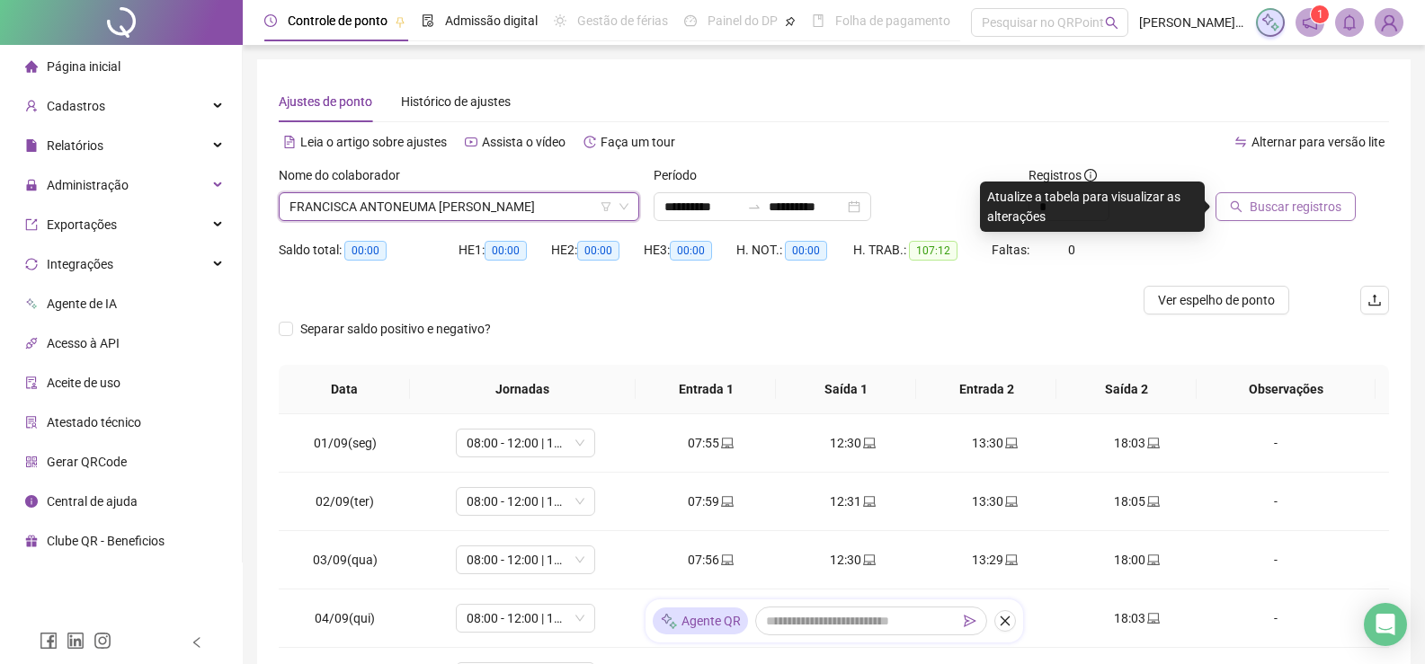
click at [1324, 212] on span "Buscar registros" at bounding box center [1295, 207] width 92 height 20
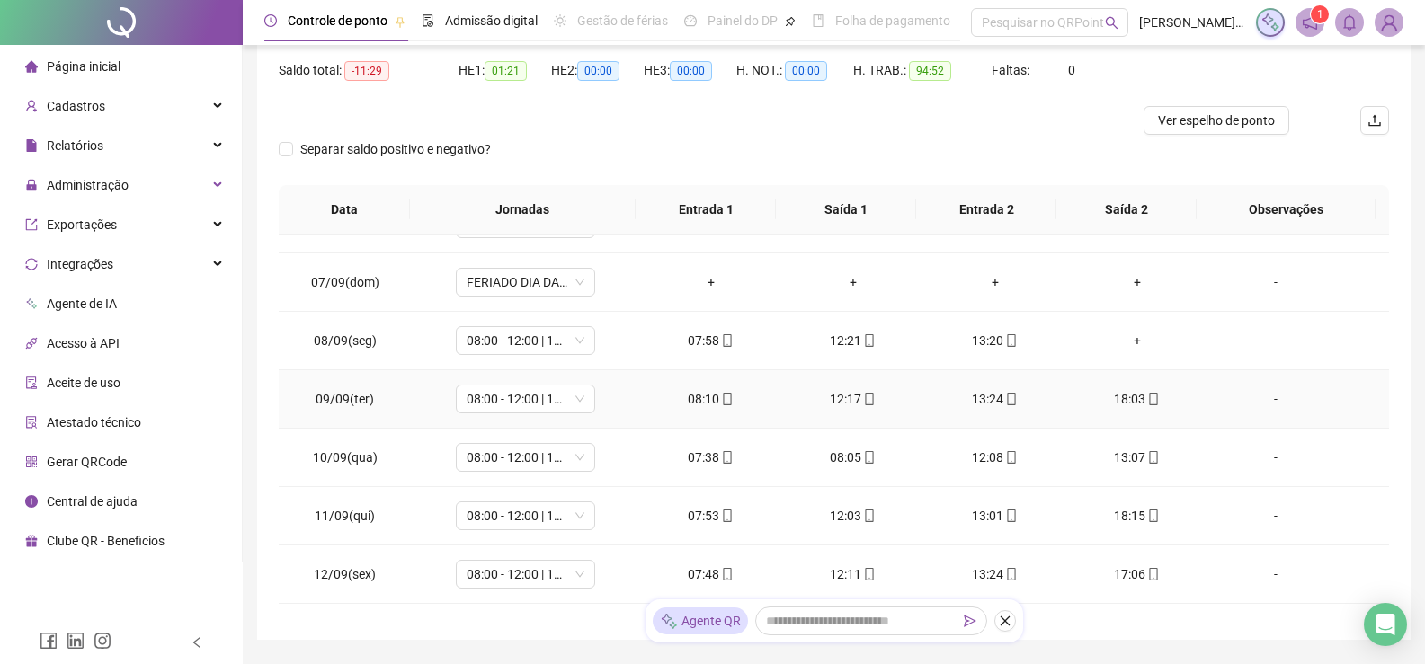
scroll to position [360, 0]
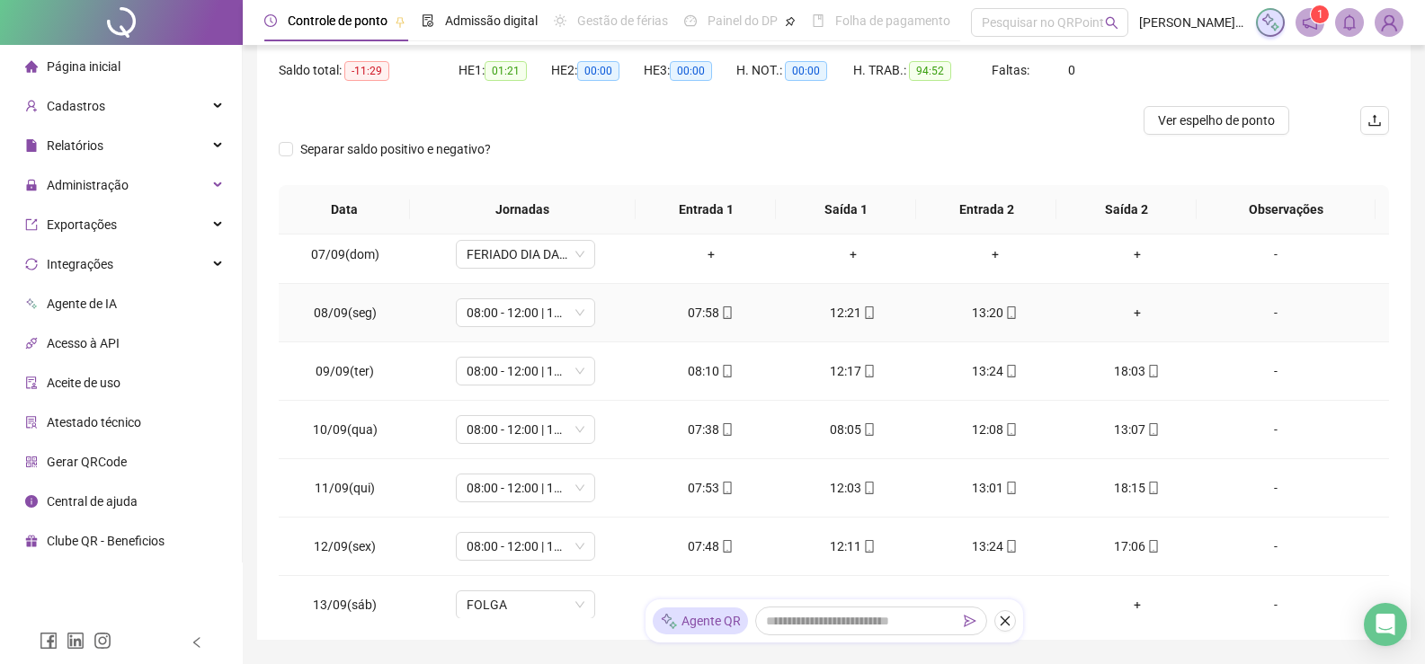
click at [1126, 316] on div "+" at bounding box center [1136, 313] width 113 height 20
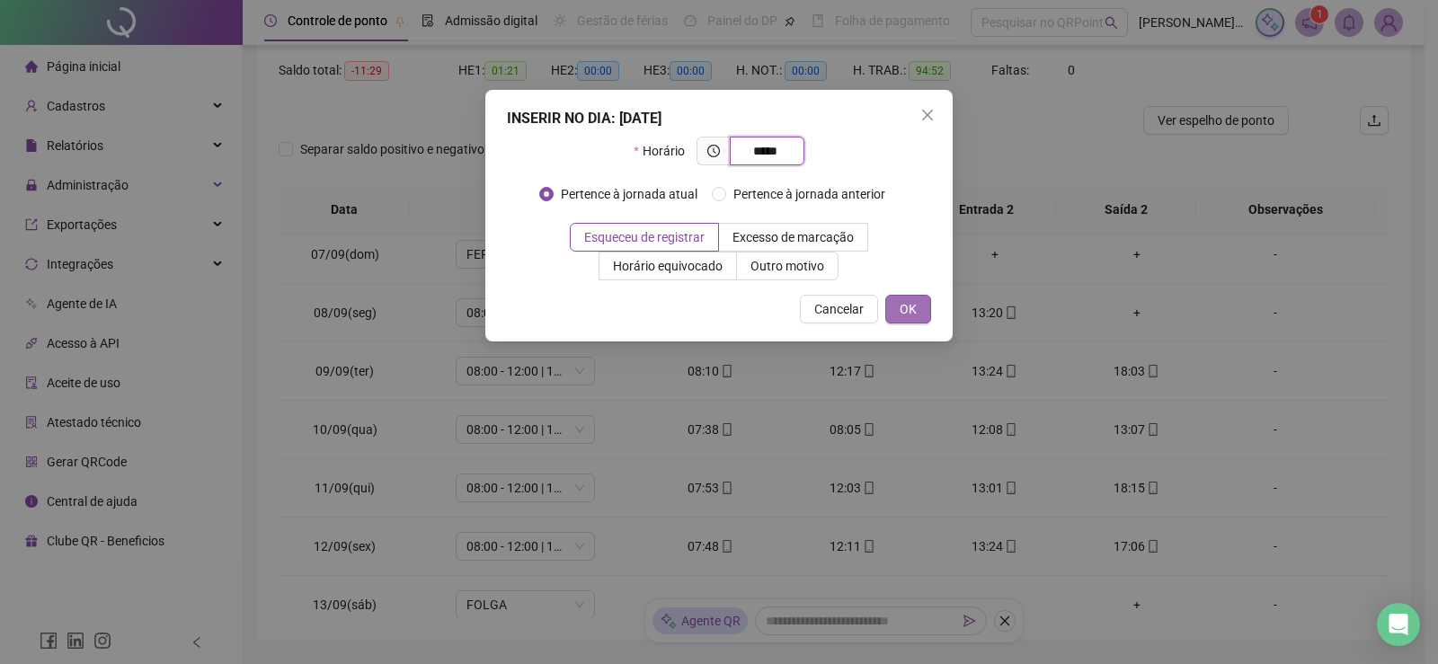
type input "*****"
click at [885, 310] on button "OK" at bounding box center [908, 309] width 46 height 29
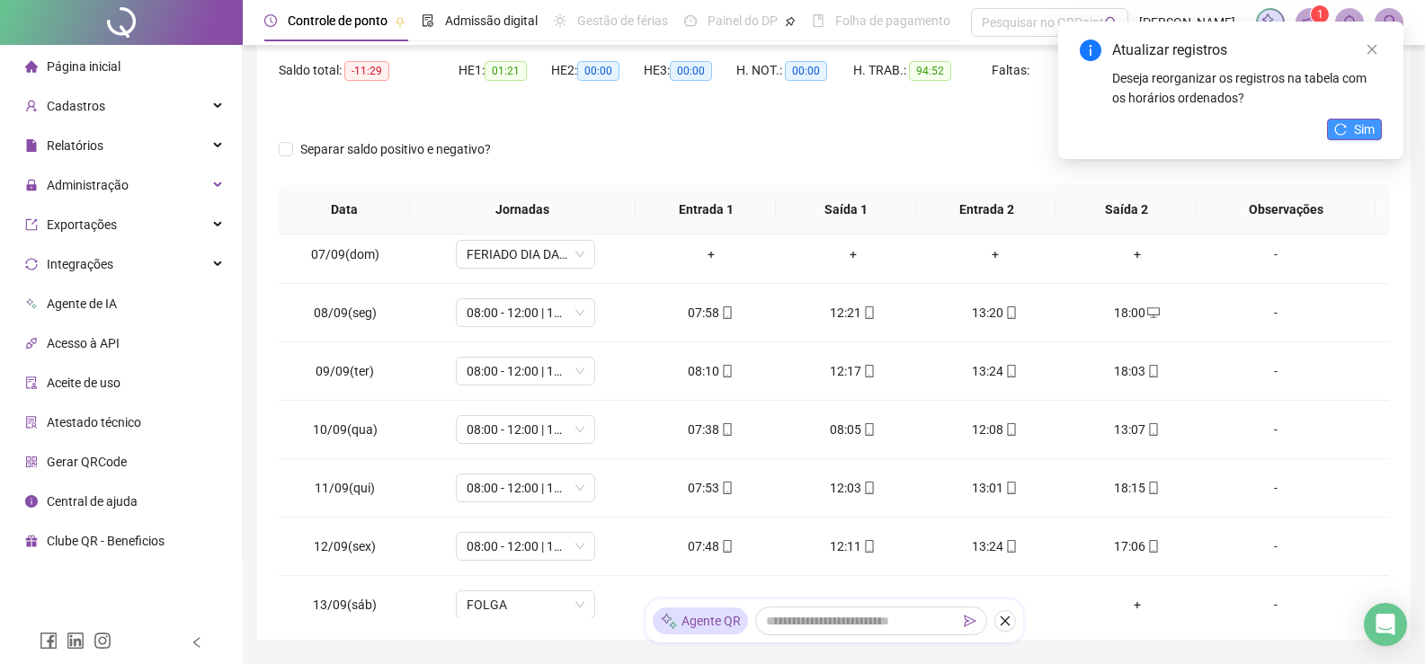
click at [1345, 128] on icon "reload" at bounding box center [1340, 129] width 13 height 13
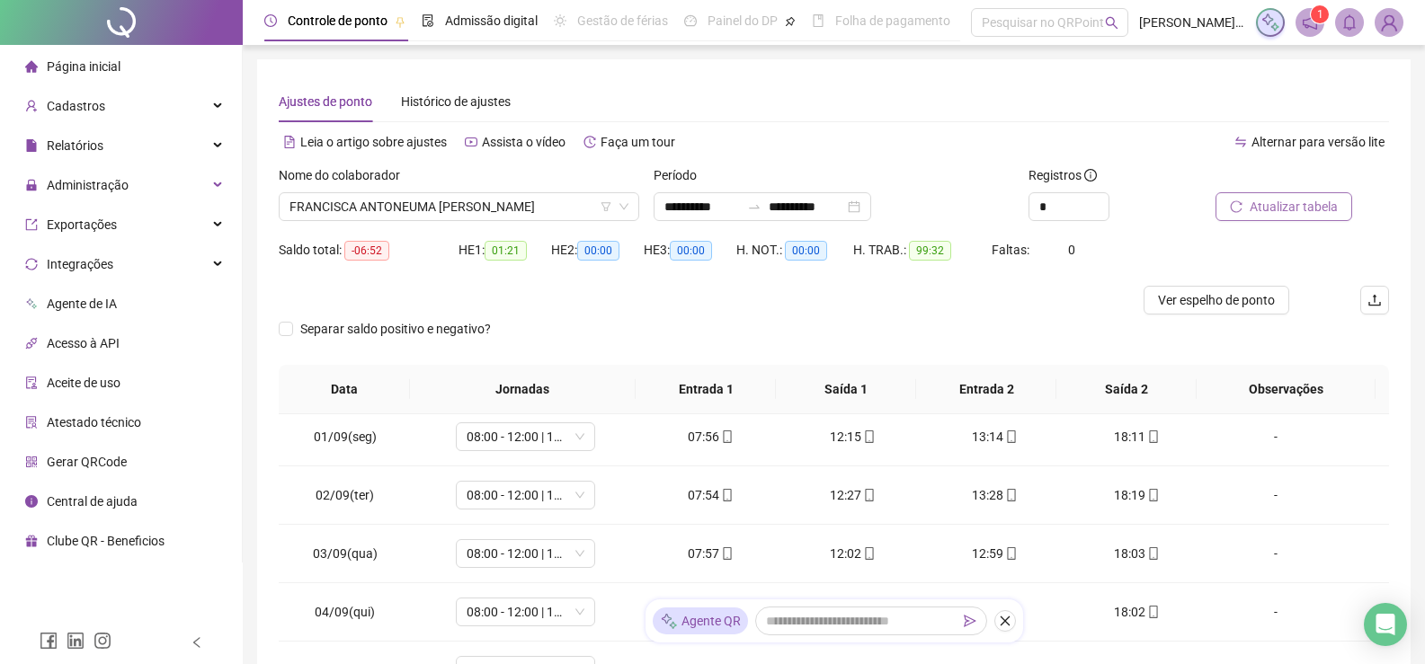
scroll to position [0, 0]
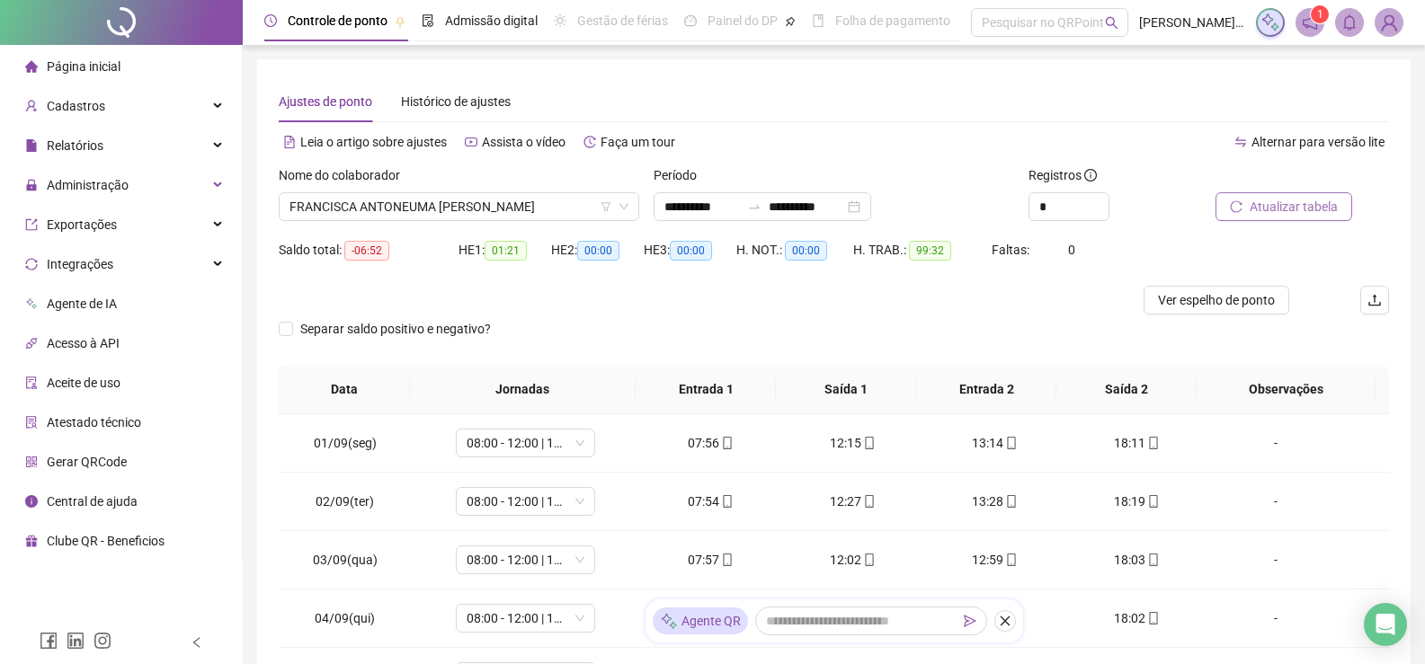
click at [1294, 203] on span "Atualizar tabela" at bounding box center [1293, 207] width 88 height 20
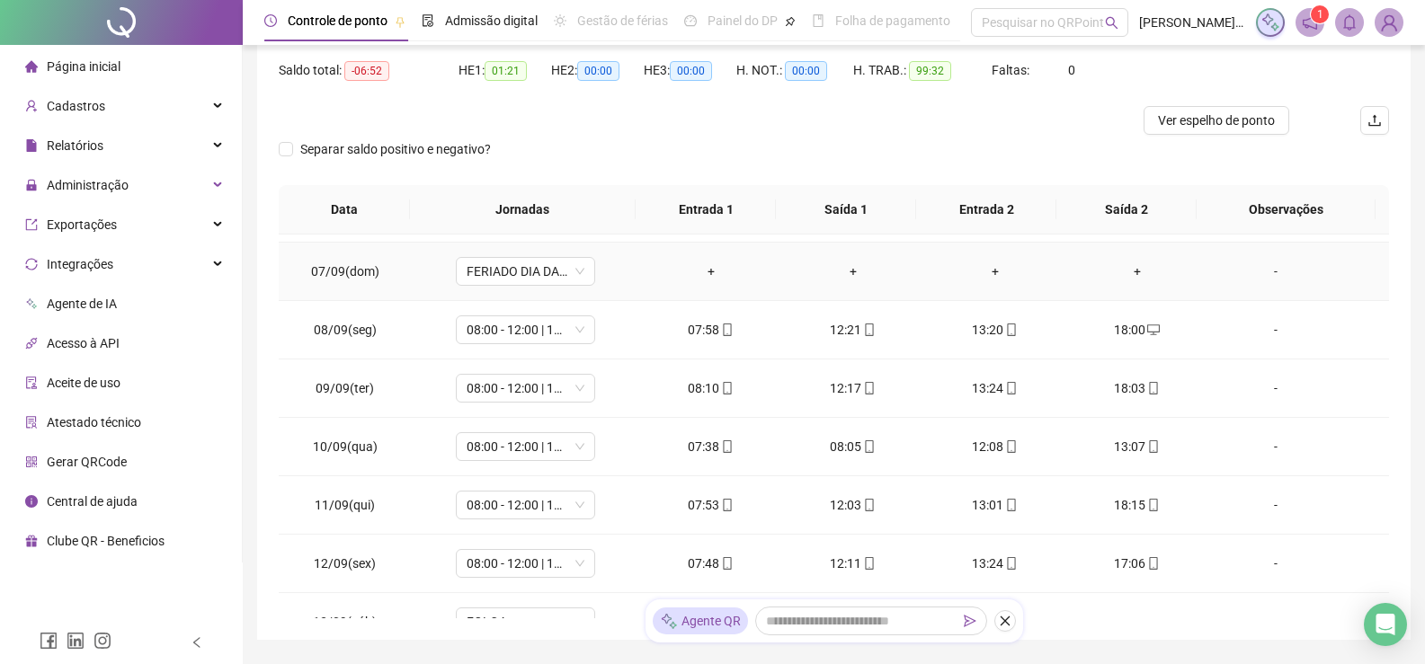
scroll to position [360, 0]
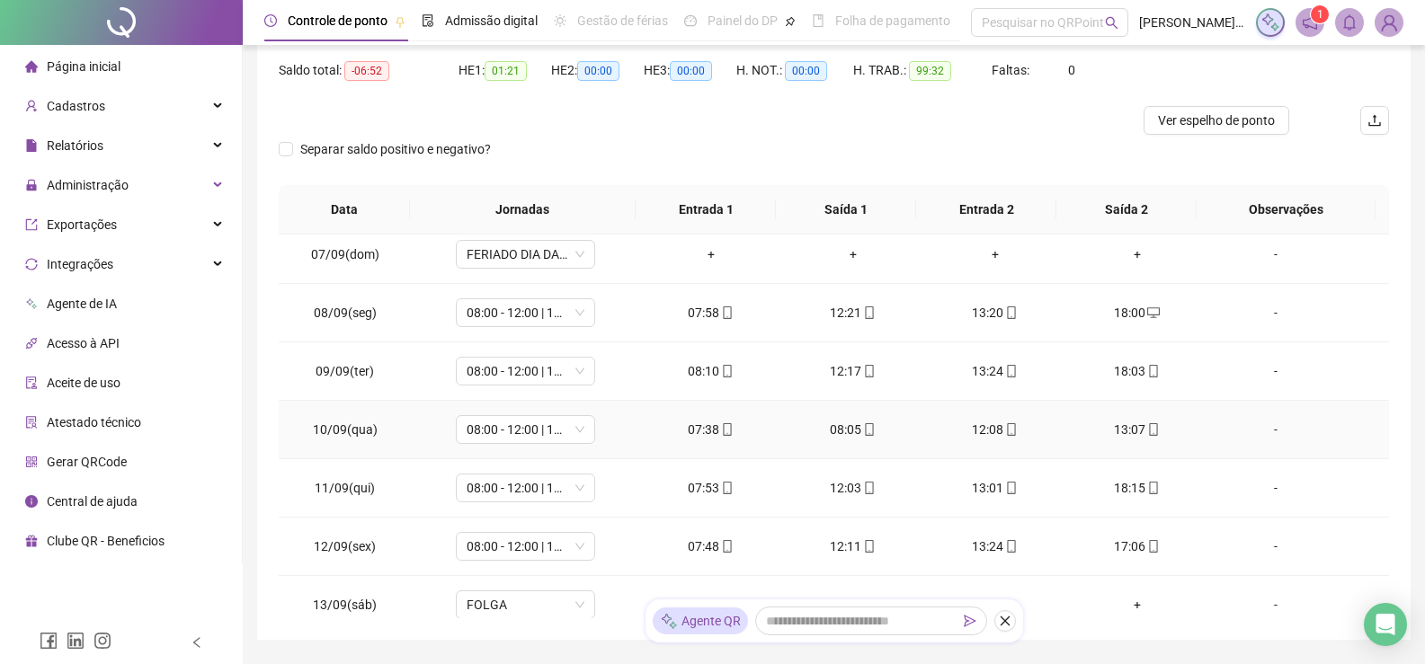
click at [699, 432] on div "07:38" at bounding box center [710, 430] width 113 height 20
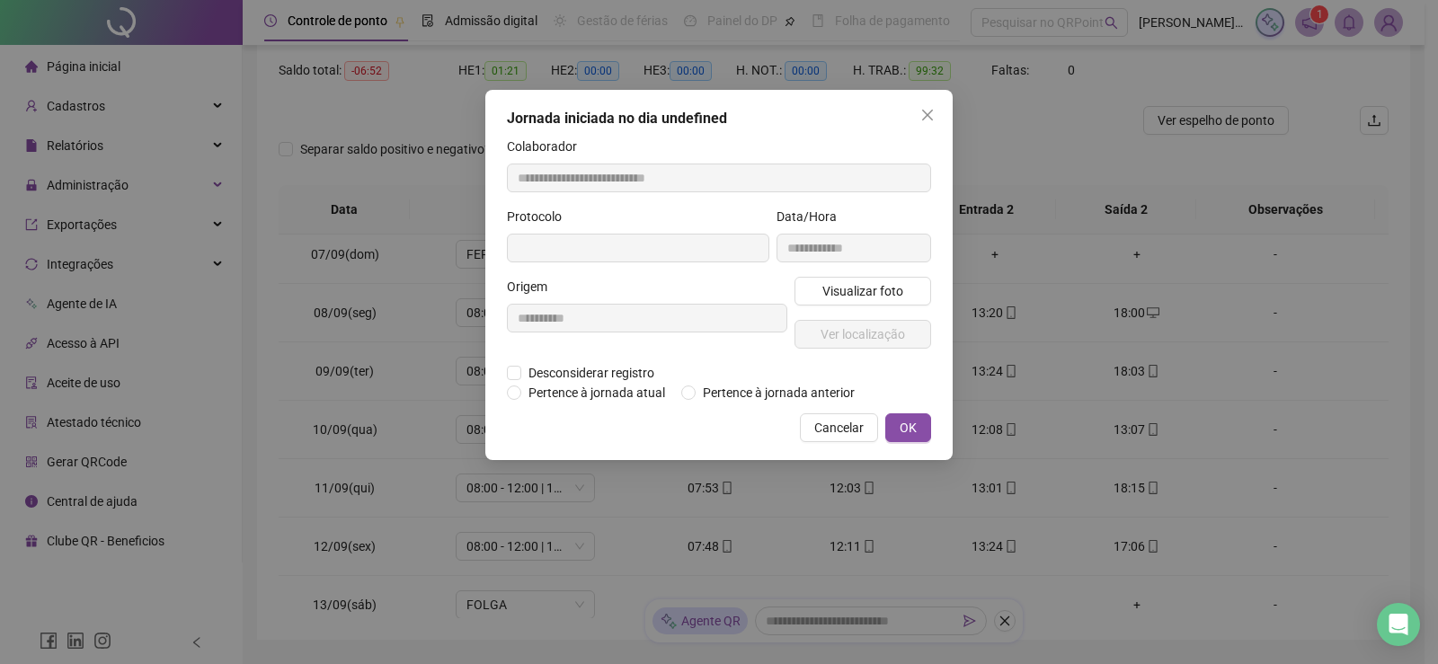
type input "**********"
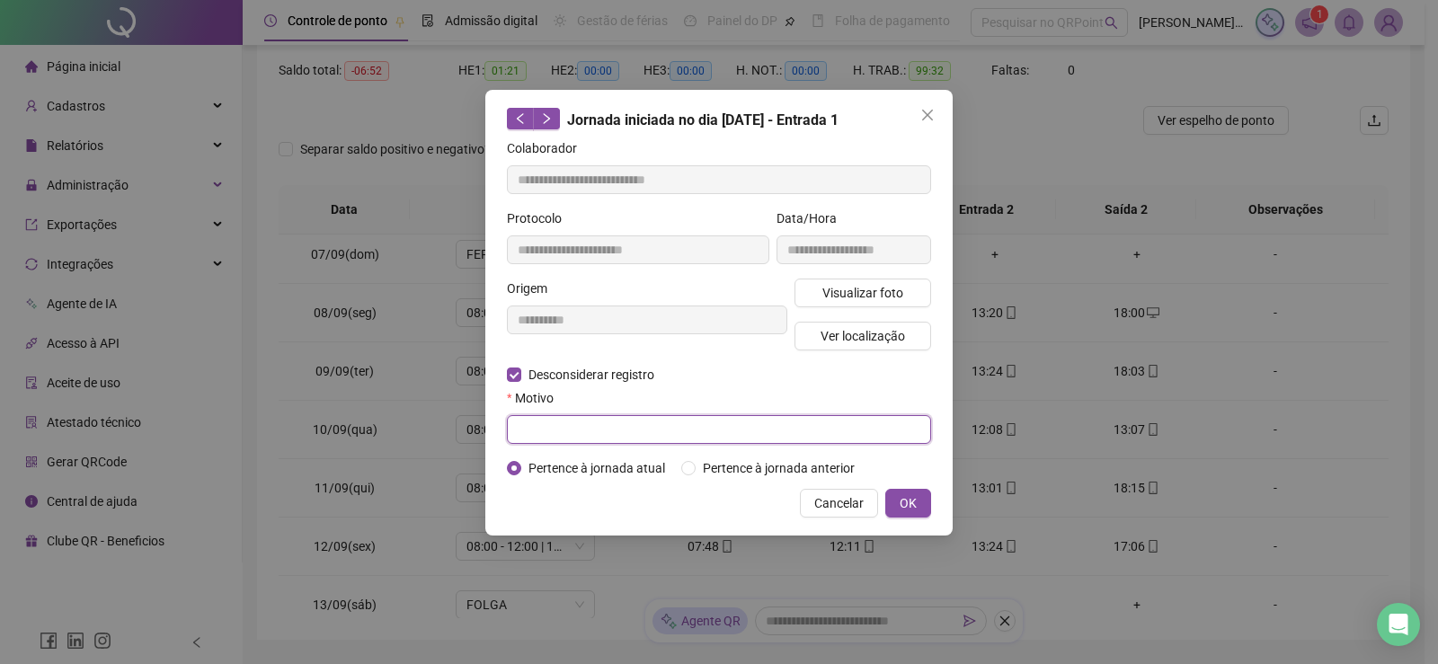
click at [539, 432] on input "text" at bounding box center [719, 429] width 424 height 29
type input "**********"
click at [917, 500] on button "OK" at bounding box center [908, 503] width 46 height 29
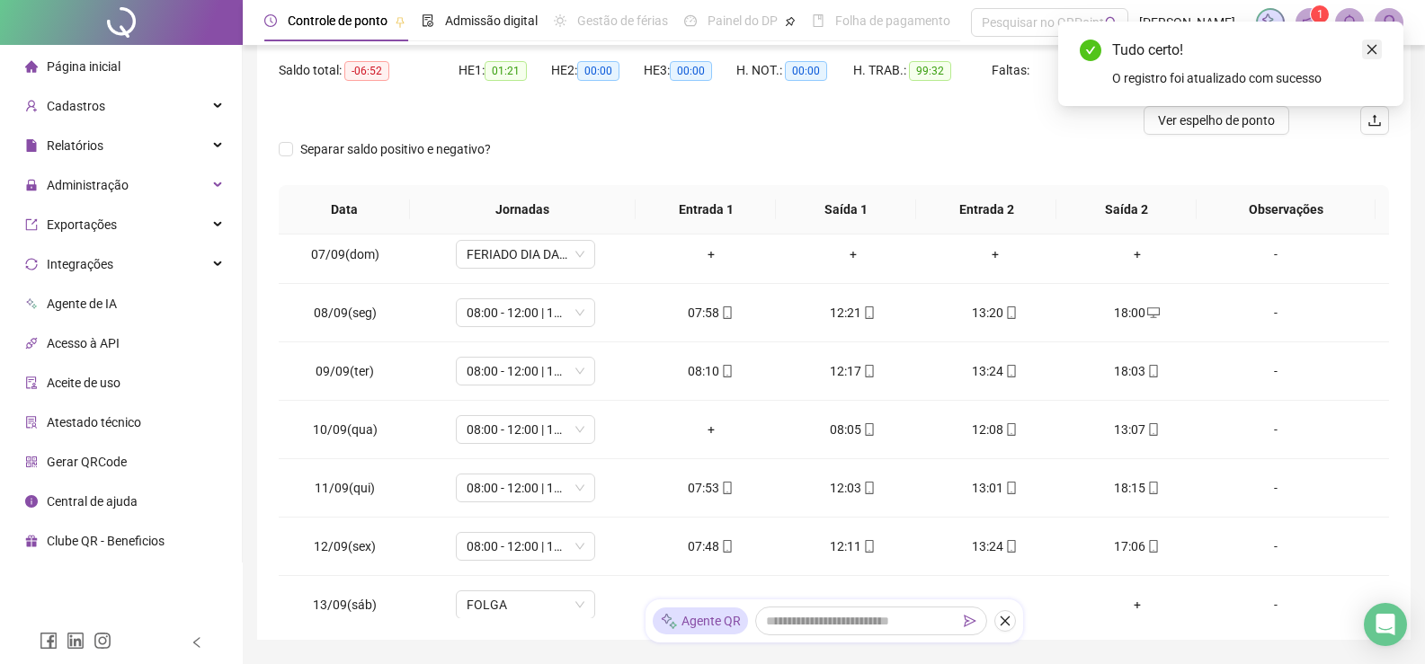
click at [1369, 46] on icon "close" at bounding box center [1371, 49] width 13 height 13
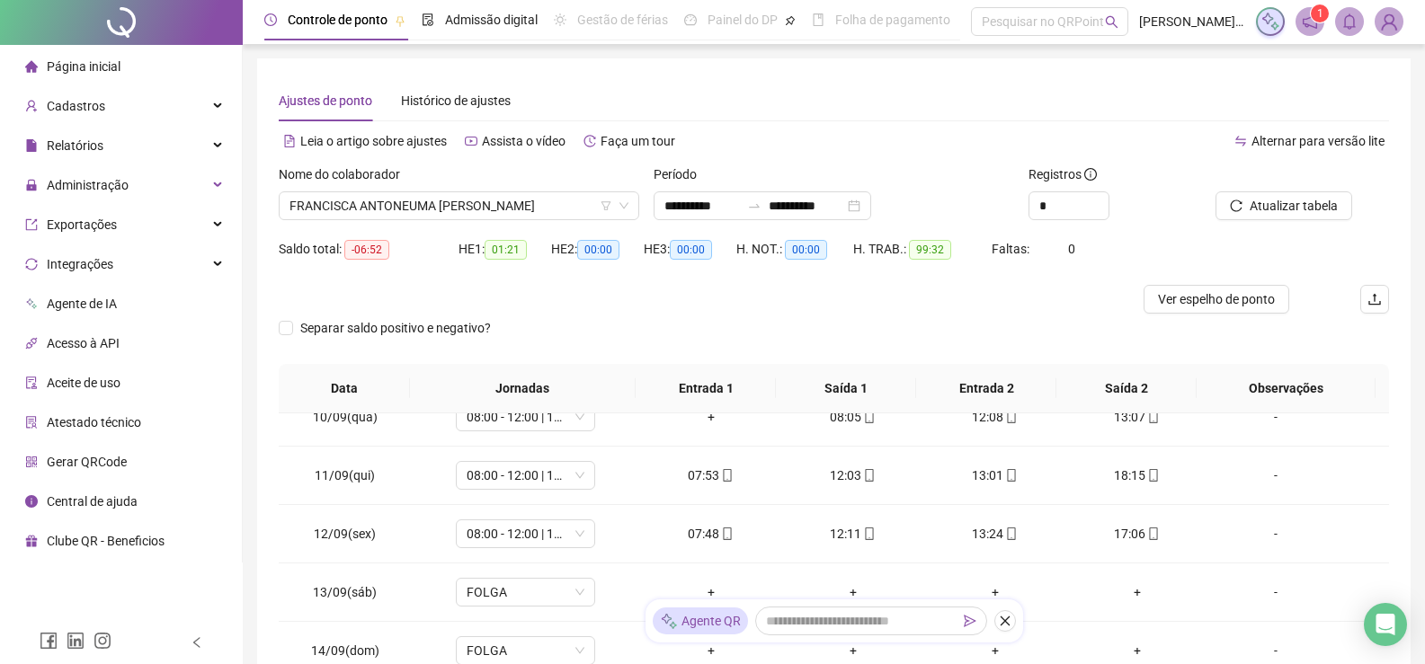
scroll to position [0, 0]
click at [1287, 214] on span "Atualizar tabela" at bounding box center [1293, 207] width 88 height 20
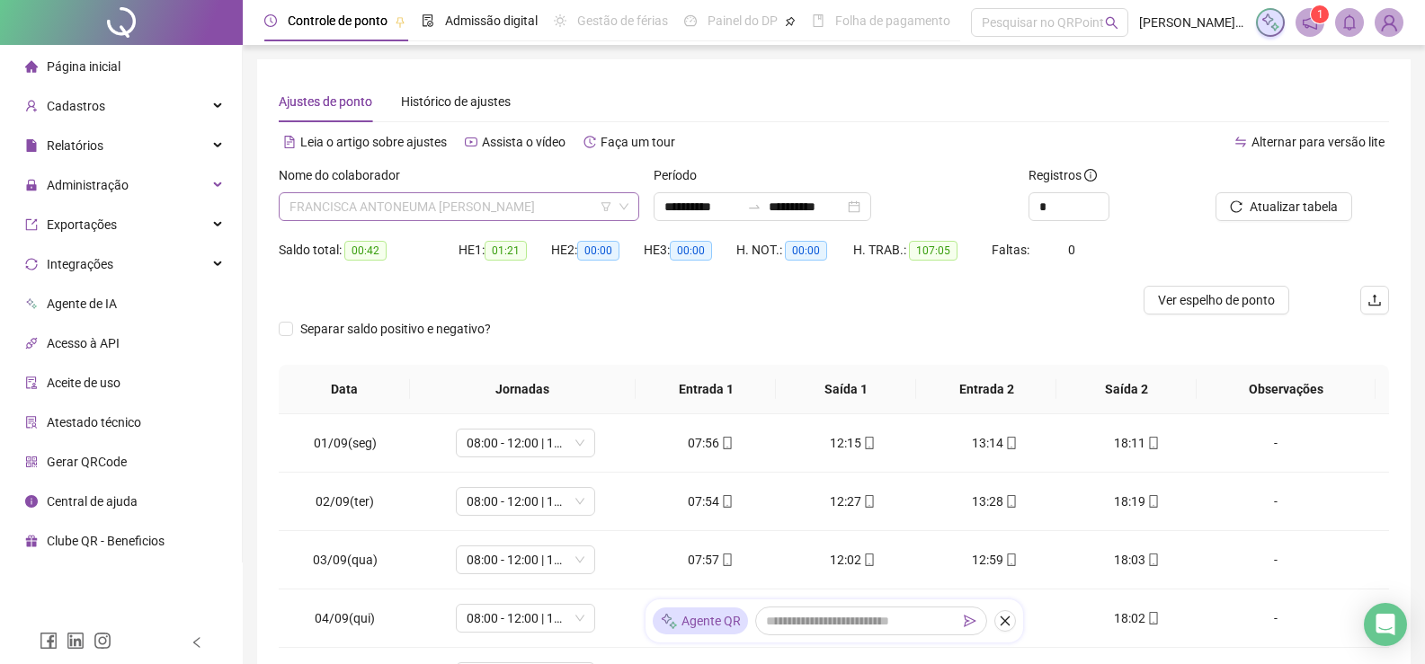
click at [547, 205] on span "FRANCISCA ANTONEUMA [PERSON_NAME]" at bounding box center [458, 206] width 339 height 27
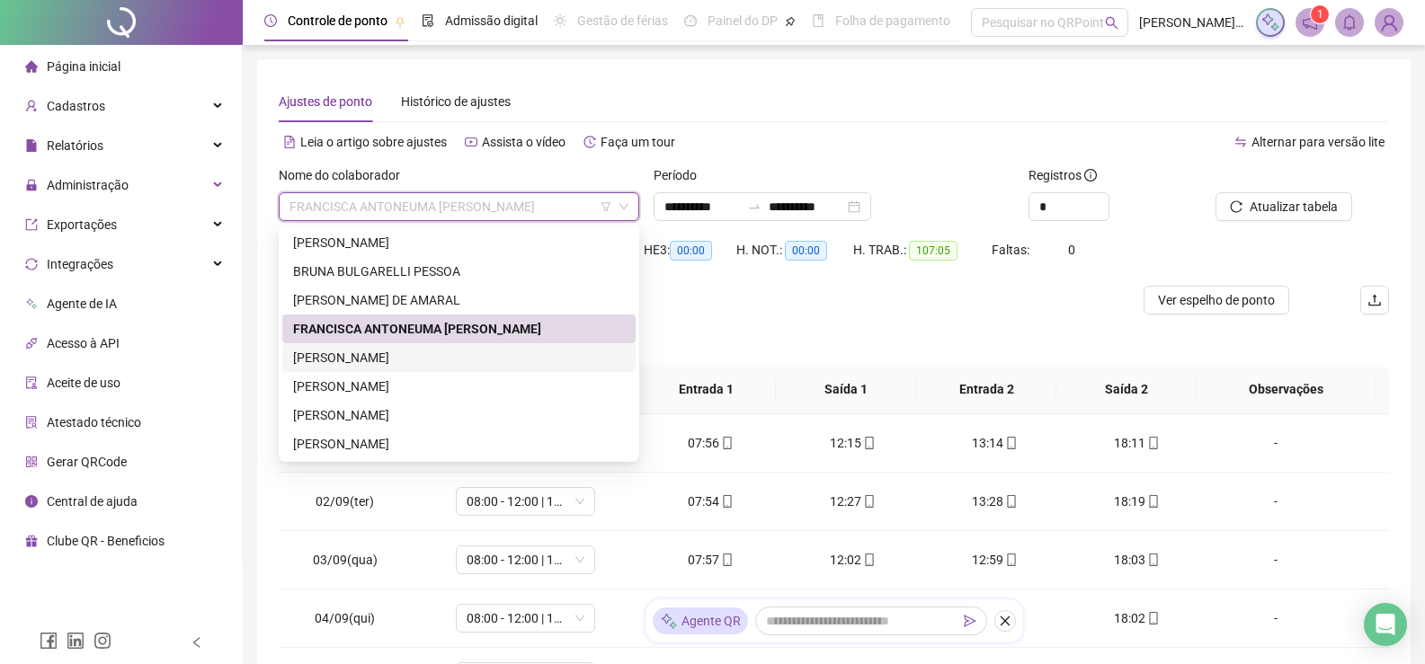
click at [322, 354] on div "[PERSON_NAME]" at bounding box center [459, 358] width 332 height 20
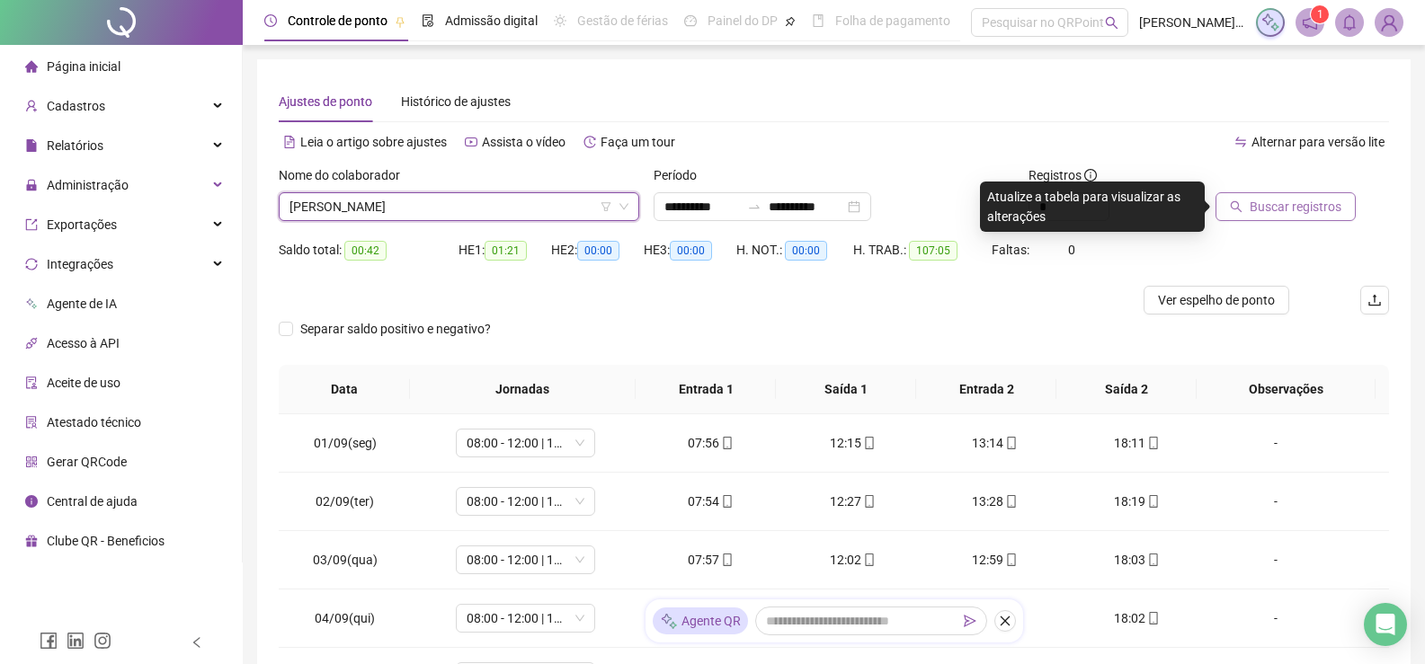
click at [1308, 210] on span "Buscar registros" at bounding box center [1295, 207] width 92 height 20
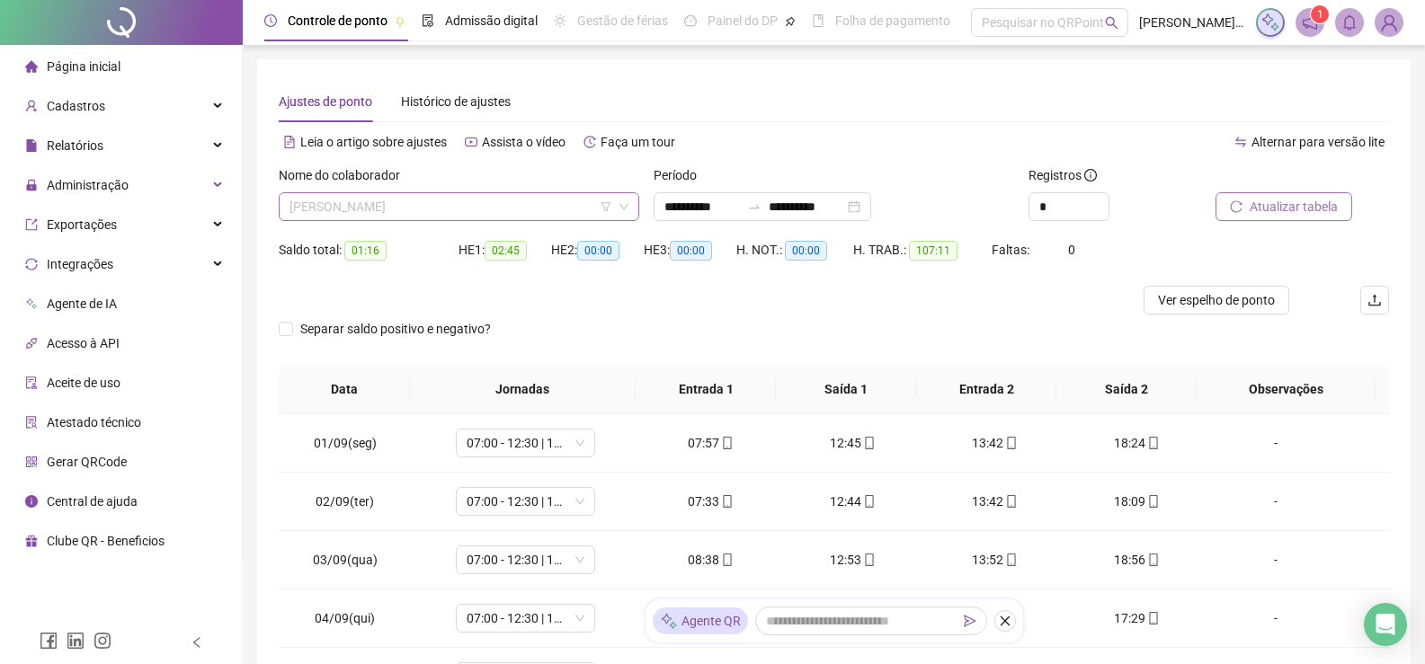
click at [546, 219] on span "[PERSON_NAME]" at bounding box center [458, 206] width 339 height 27
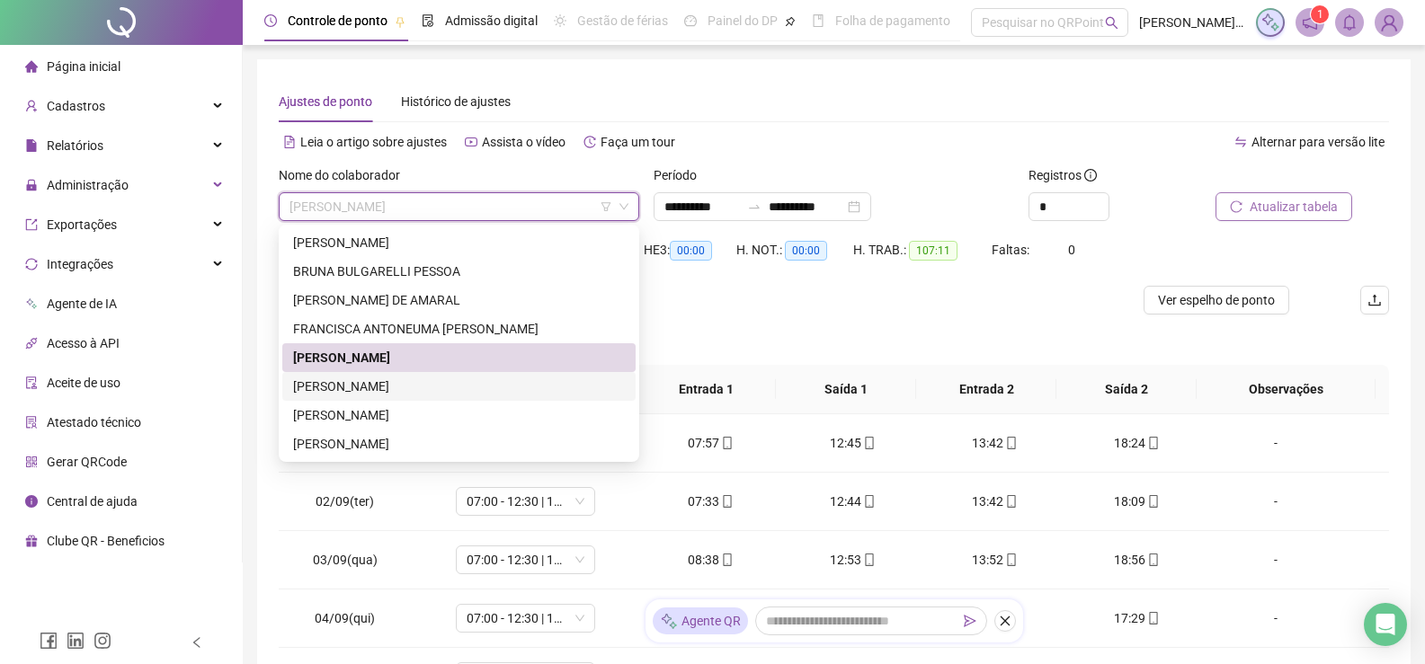
click at [415, 387] on div "[PERSON_NAME]" at bounding box center [459, 387] width 332 height 20
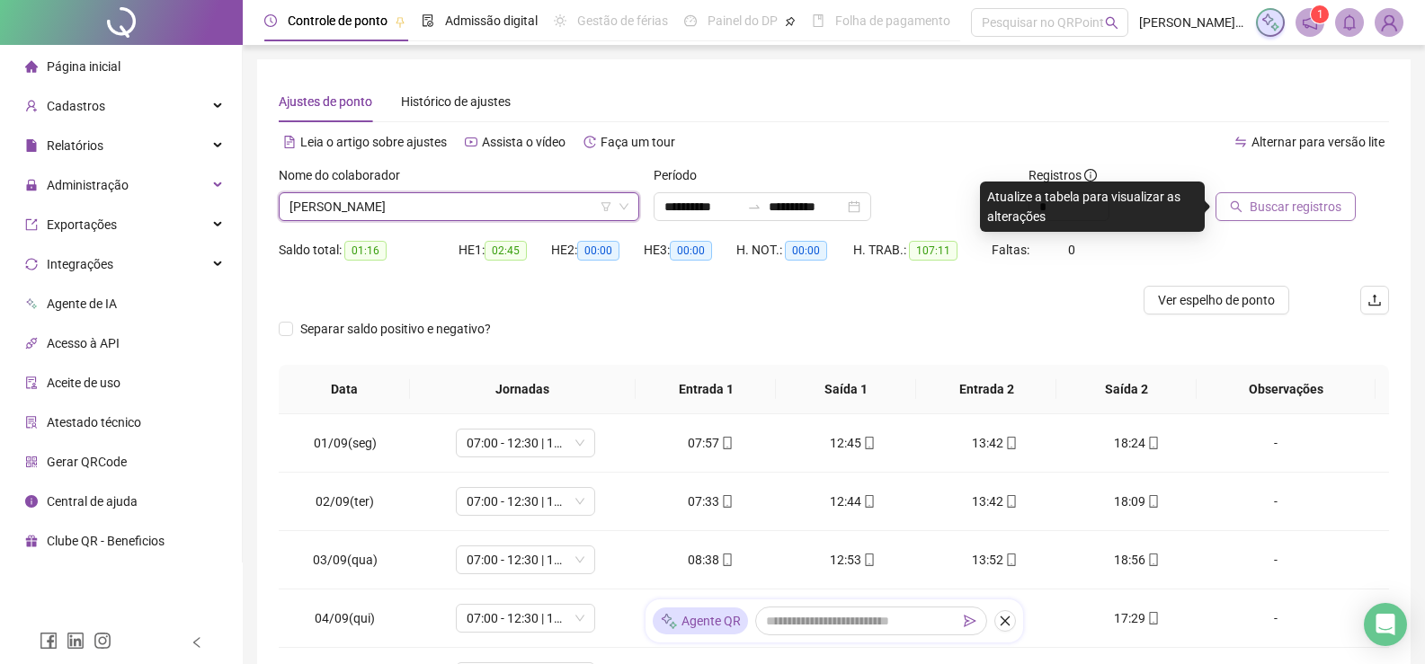
click at [1263, 217] on button "Buscar registros" at bounding box center [1285, 206] width 140 height 29
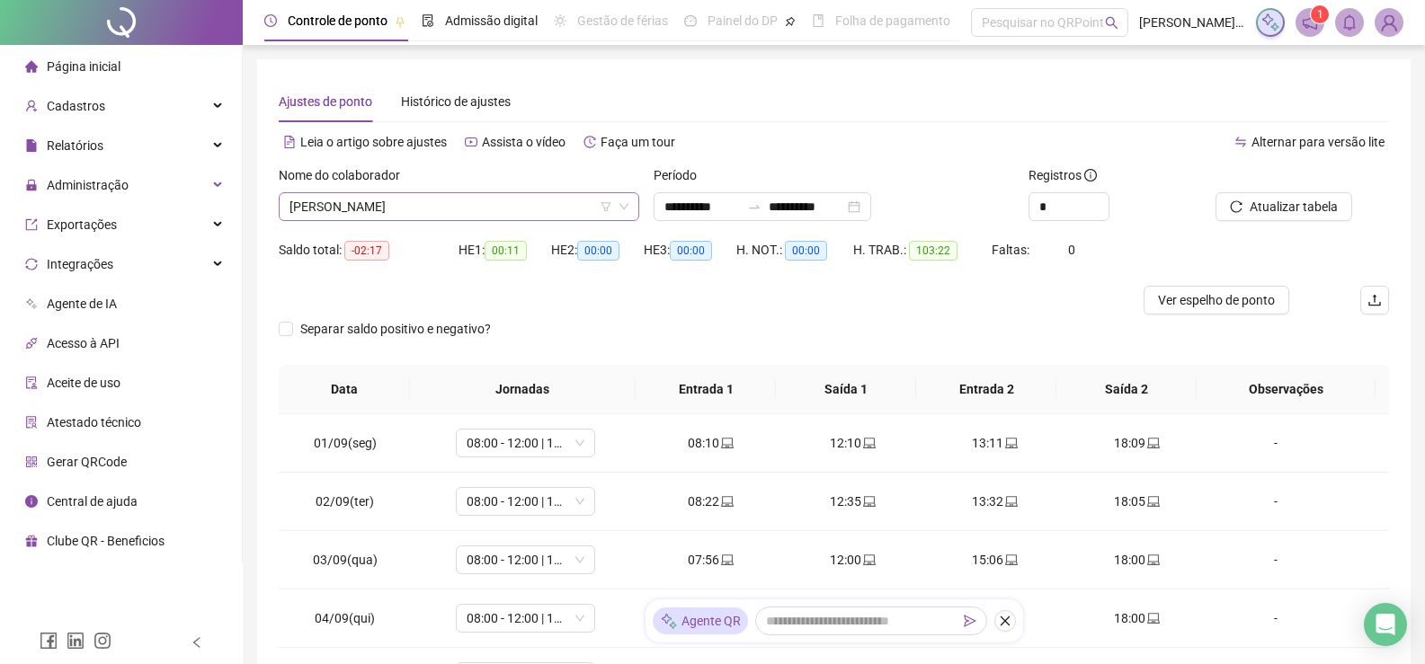
click at [480, 202] on span "[PERSON_NAME]" at bounding box center [458, 206] width 339 height 27
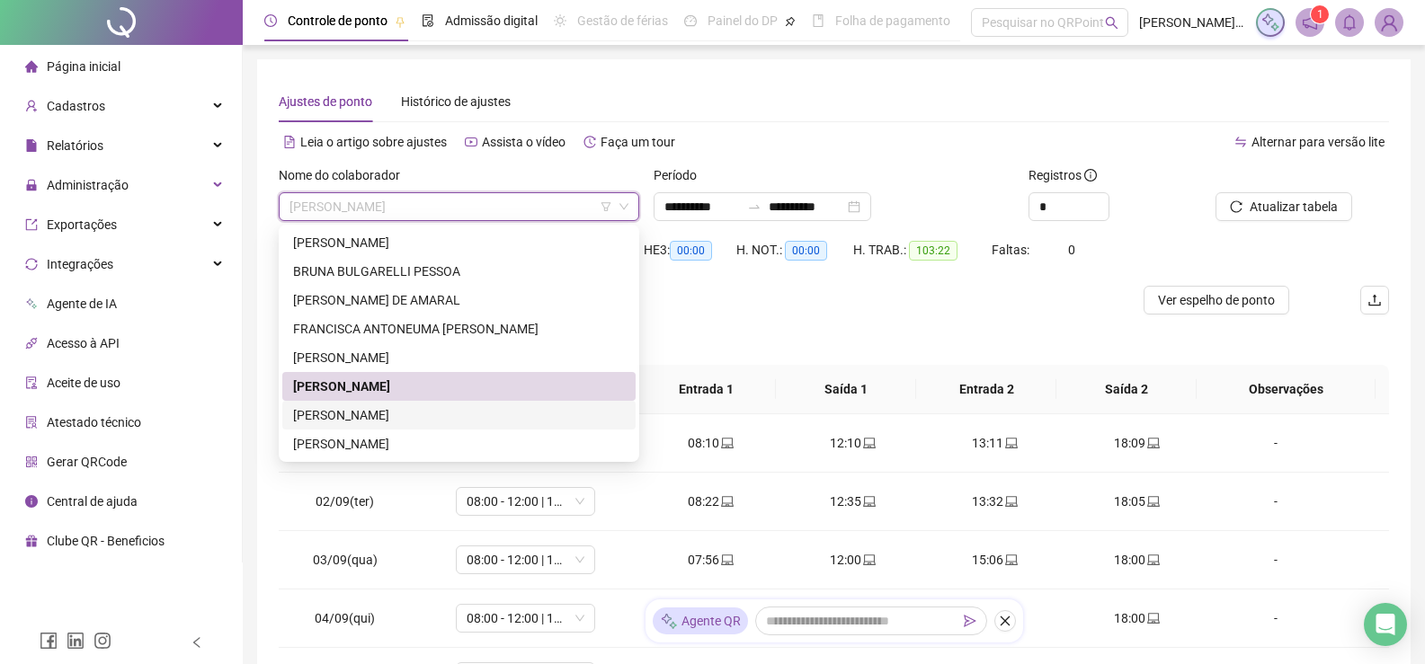
click at [387, 413] on div "[PERSON_NAME]" at bounding box center [459, 415] width 332 height 20
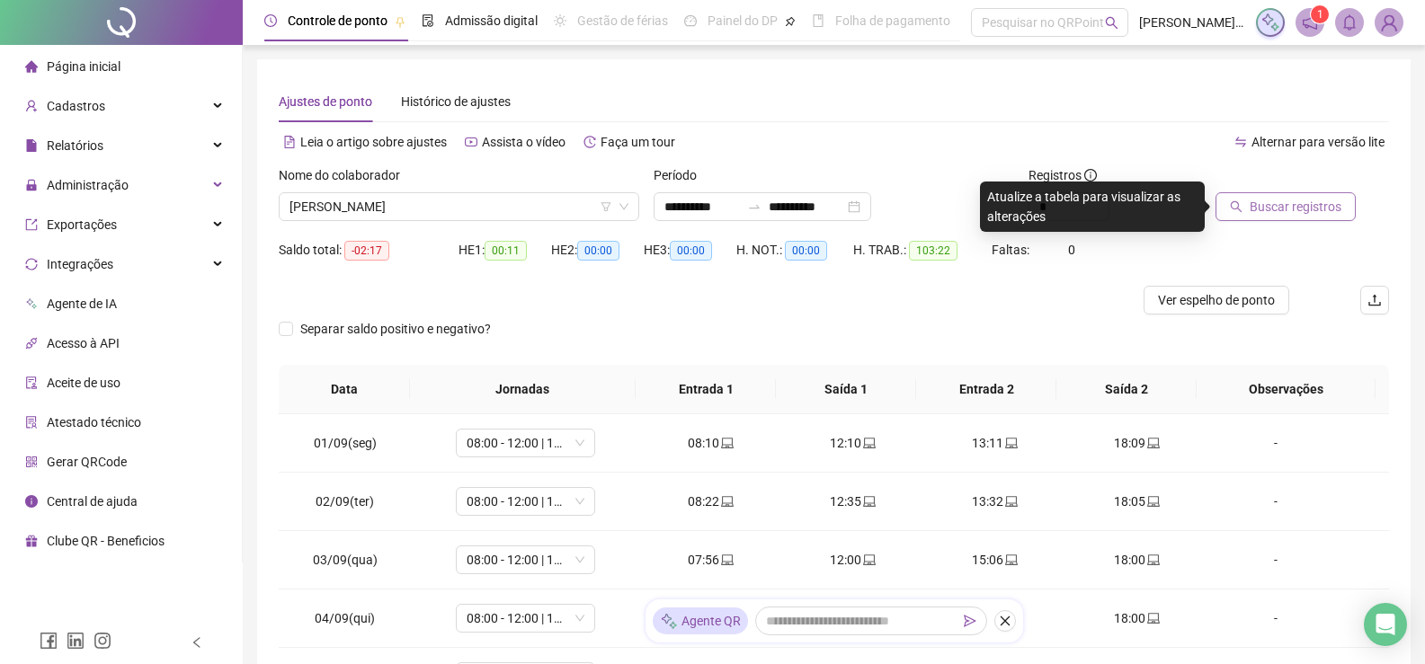
click at [1272, 211] on span "Buscar registros" at bounding box center [1295, 207] width 92 height 20
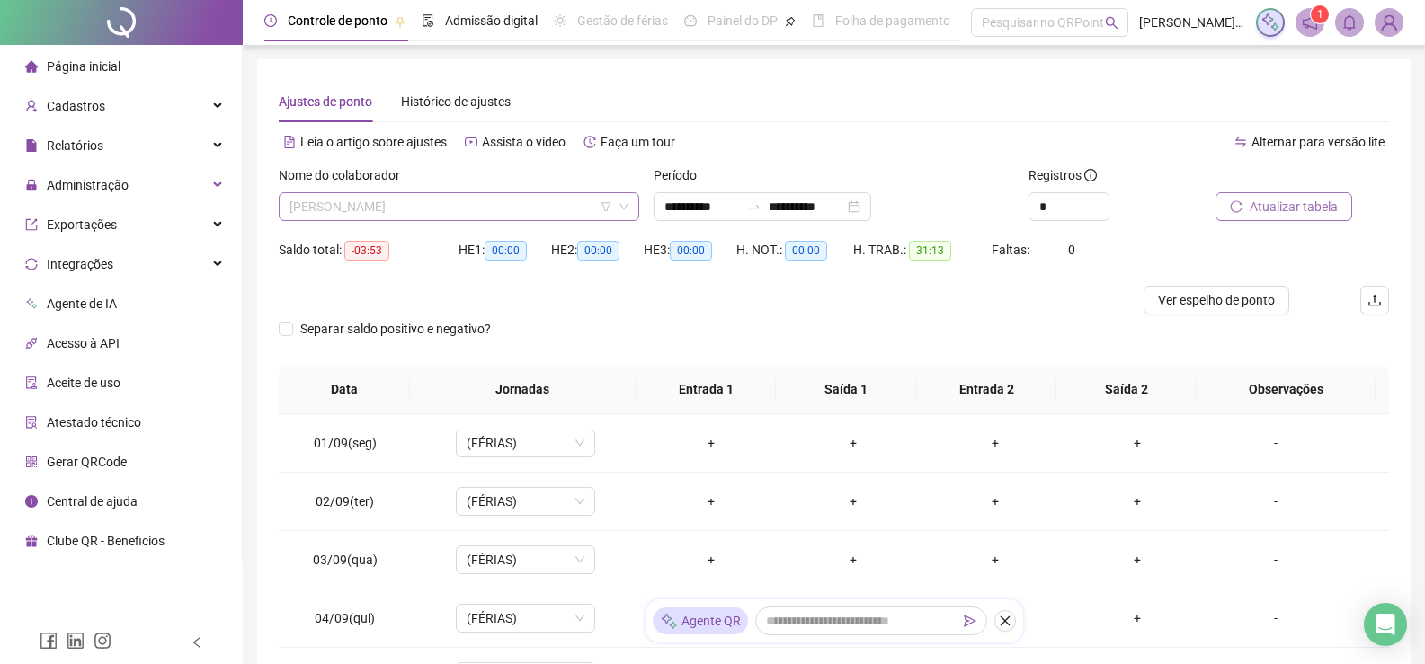
click at [535, 210] on span "[PERSON_NAME]" at bounding box center [458, 206] width 339 height 27
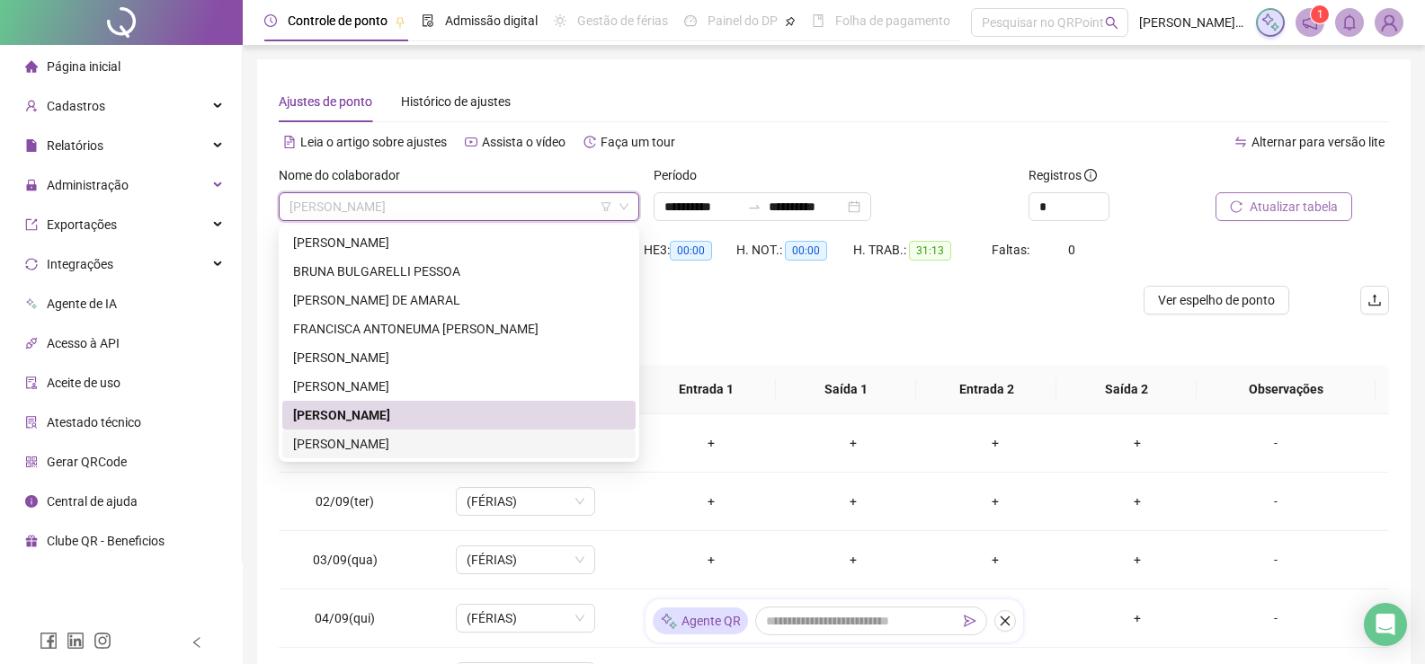
click at [404, 440] on div "[PERSON_NAME]" at bounding box center [459, 444] width 332 height 20
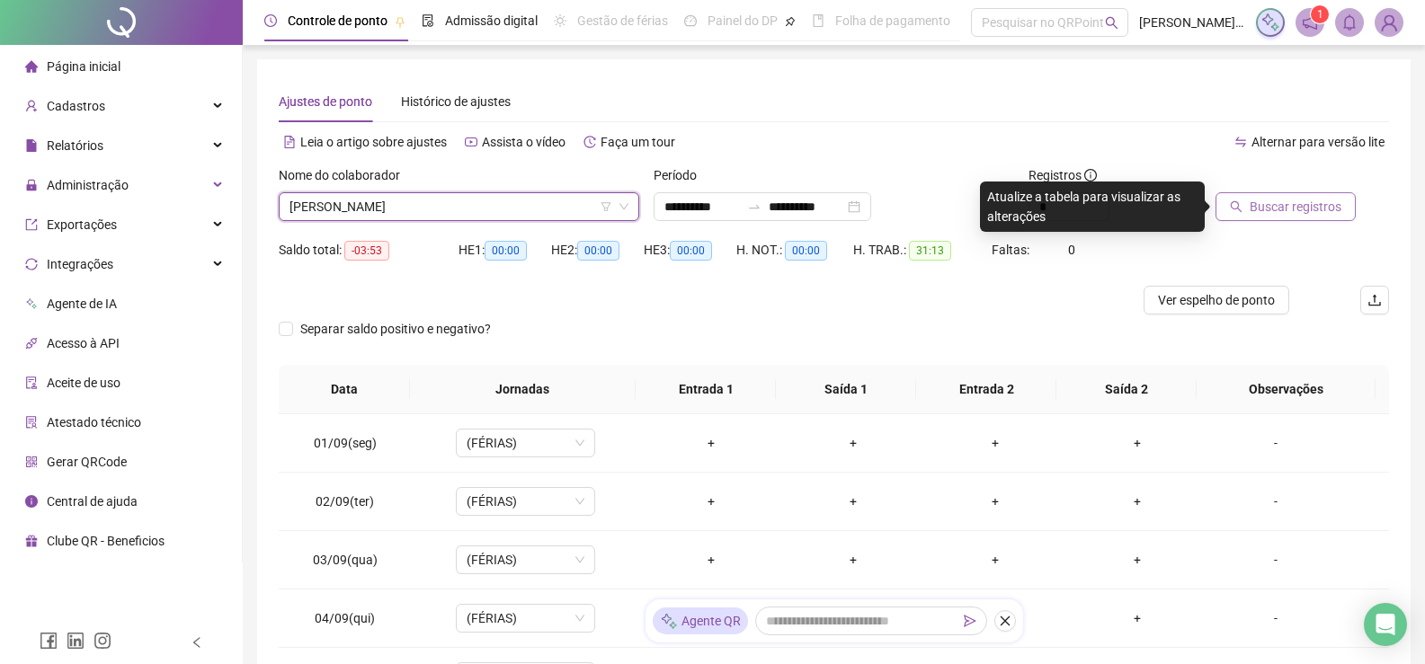
click at [1293, 209] on span "Buscar registros" at bounding box center [1295, 207] width 92 height 20
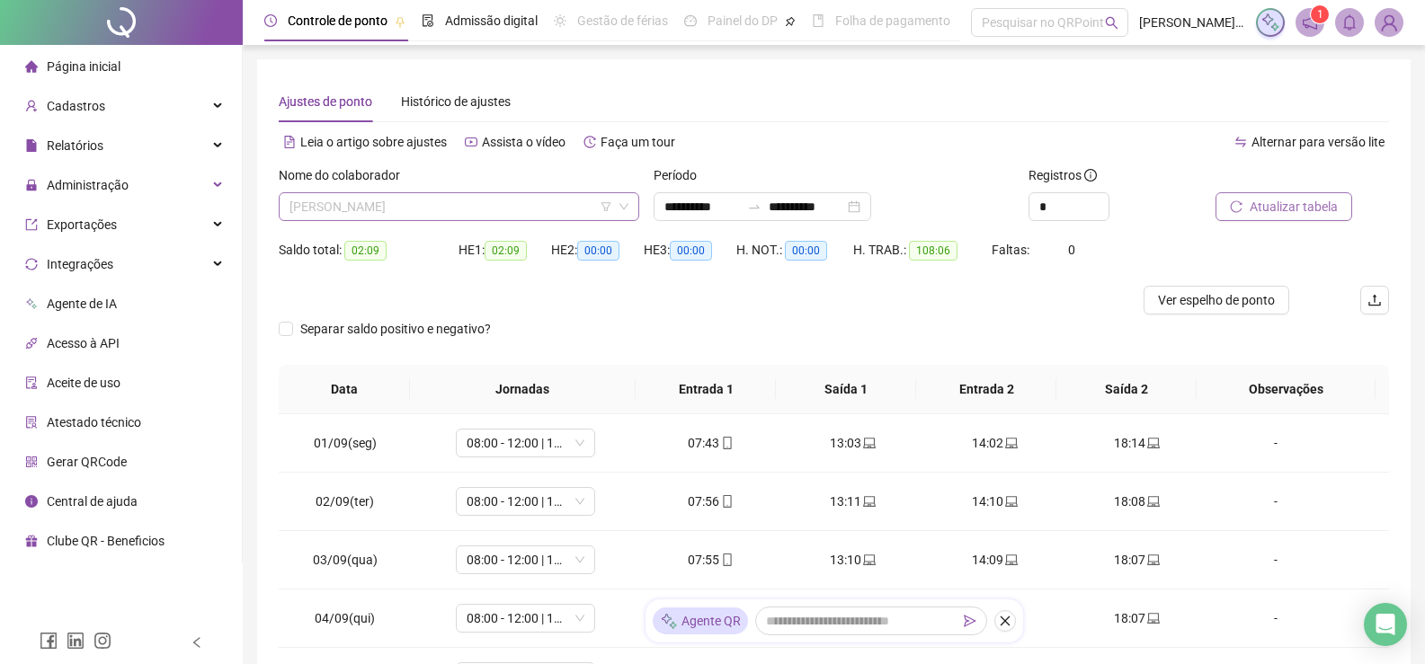
click at [510, 211] on span "[PERSON_NAME]" at bounding box center [458, 206] width 339 height 27
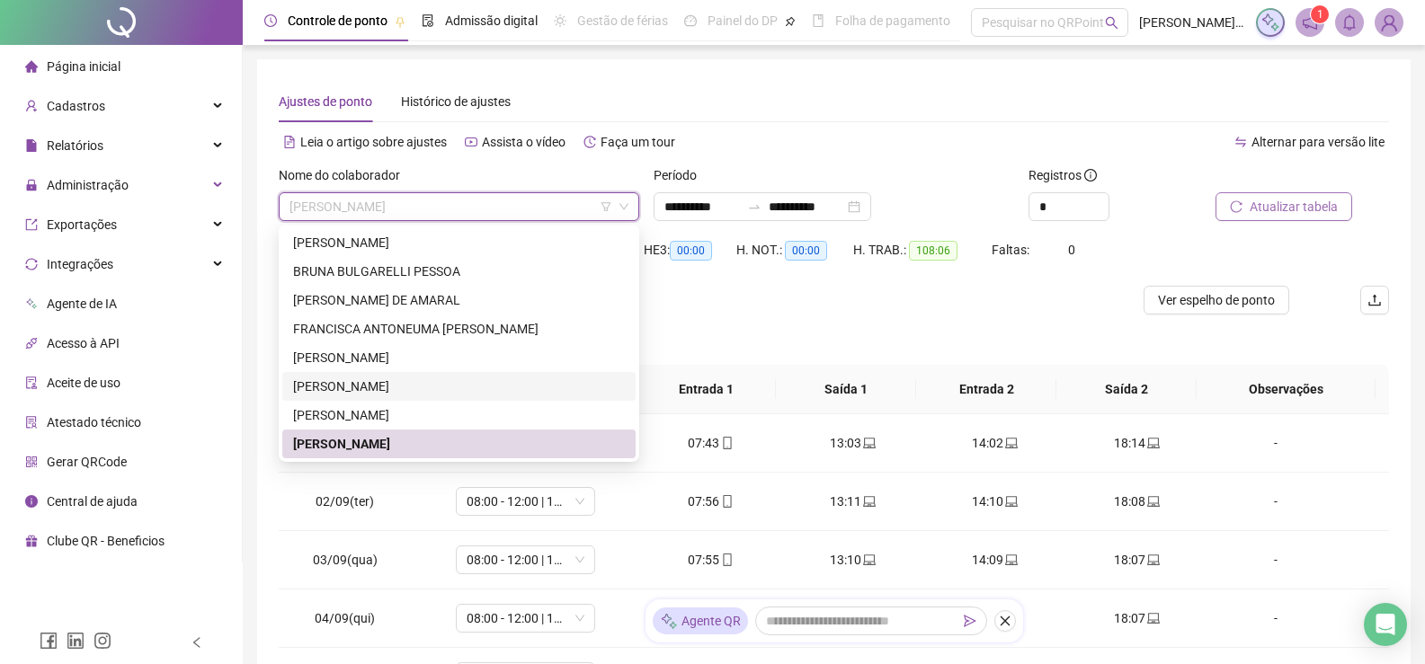
click at [438, 382] on div "[PERSON_NAME]" at bounding box center [459, 387] width 332 height 20
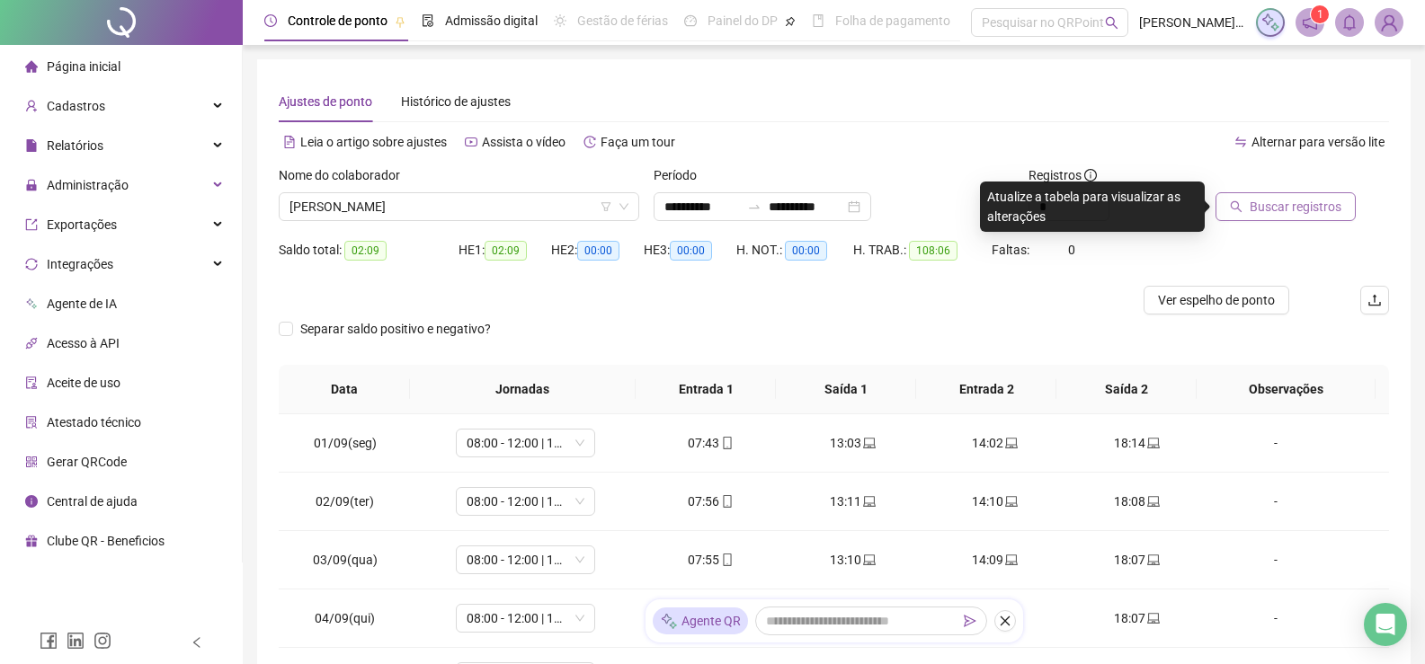
click at [1290, 203] on span "Buscar registros" at bounding box center [1295, 207] width 92 height 20
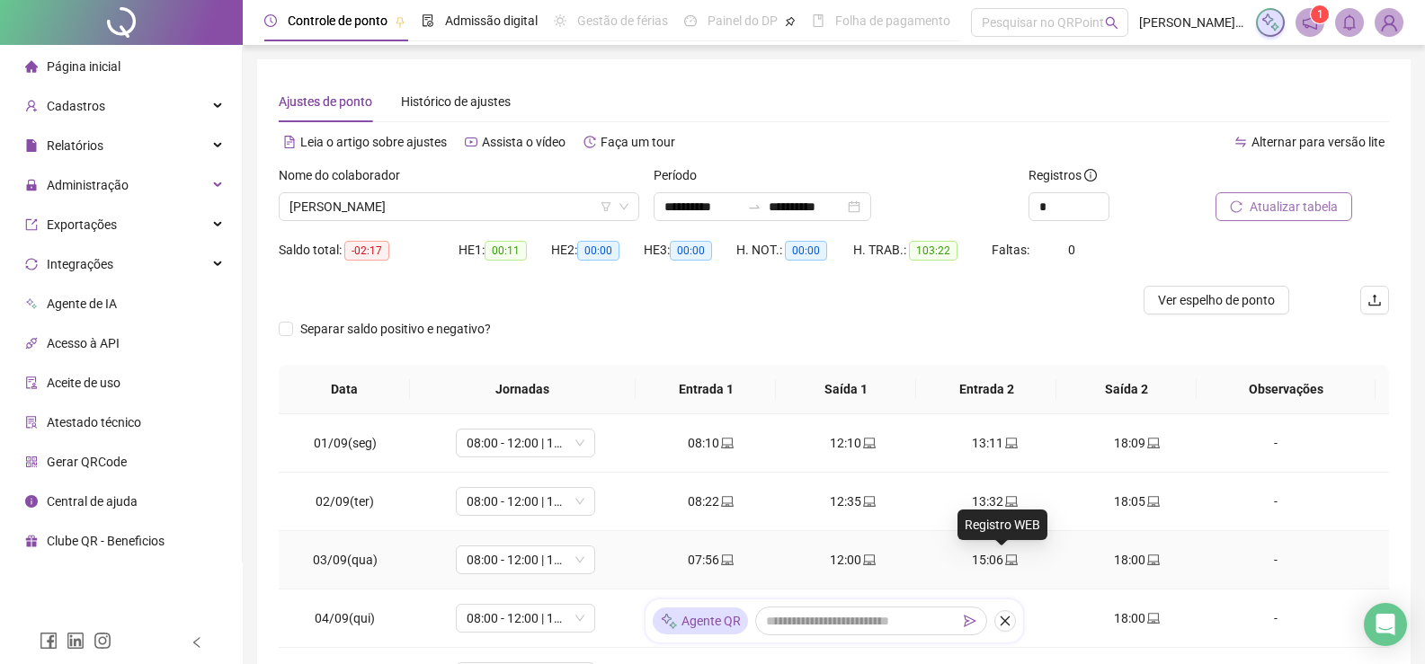
click at [1003, 561] on span "laptop" at bounding box center [1010, 560] width 14 height 13
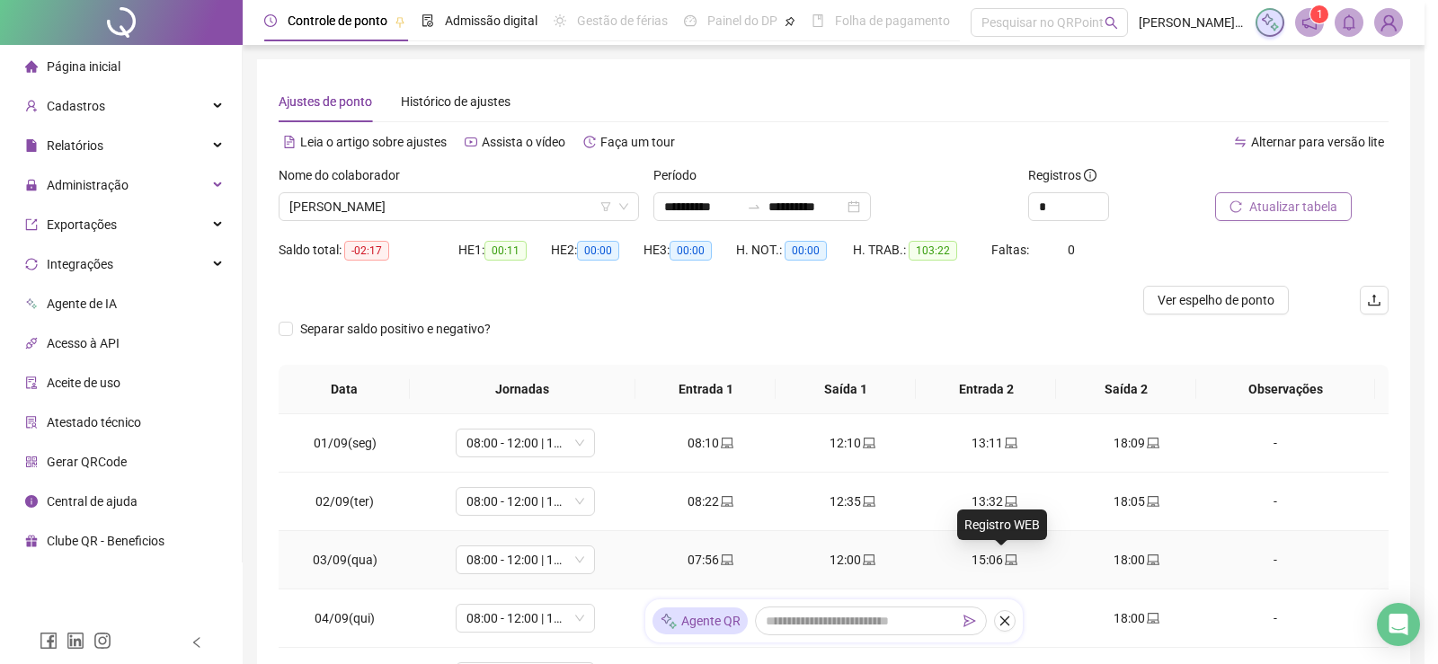
type input "**********"
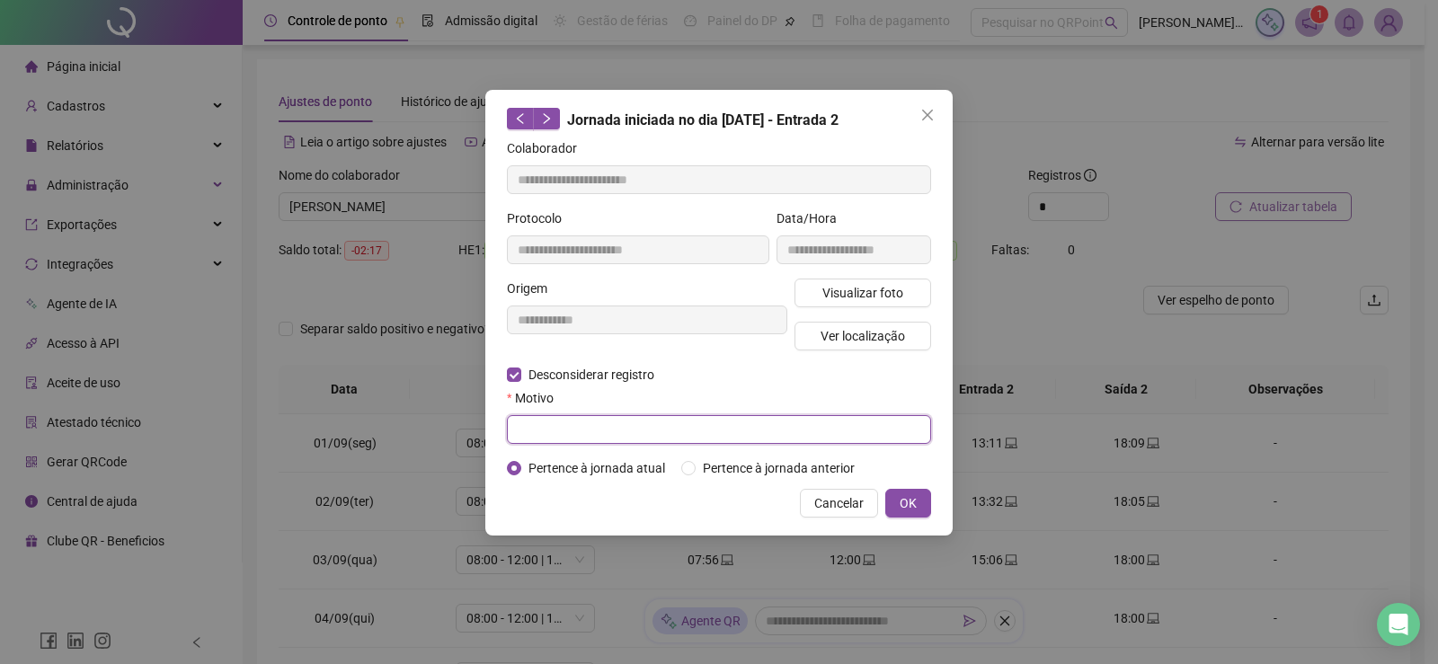
click at [563, 427] on input "text" at bounding box center [719, 429] width 424 height 29
type input "**********"
click at [923, 512] on button "OK" at bounding box center [908, 503] width 46 height 29
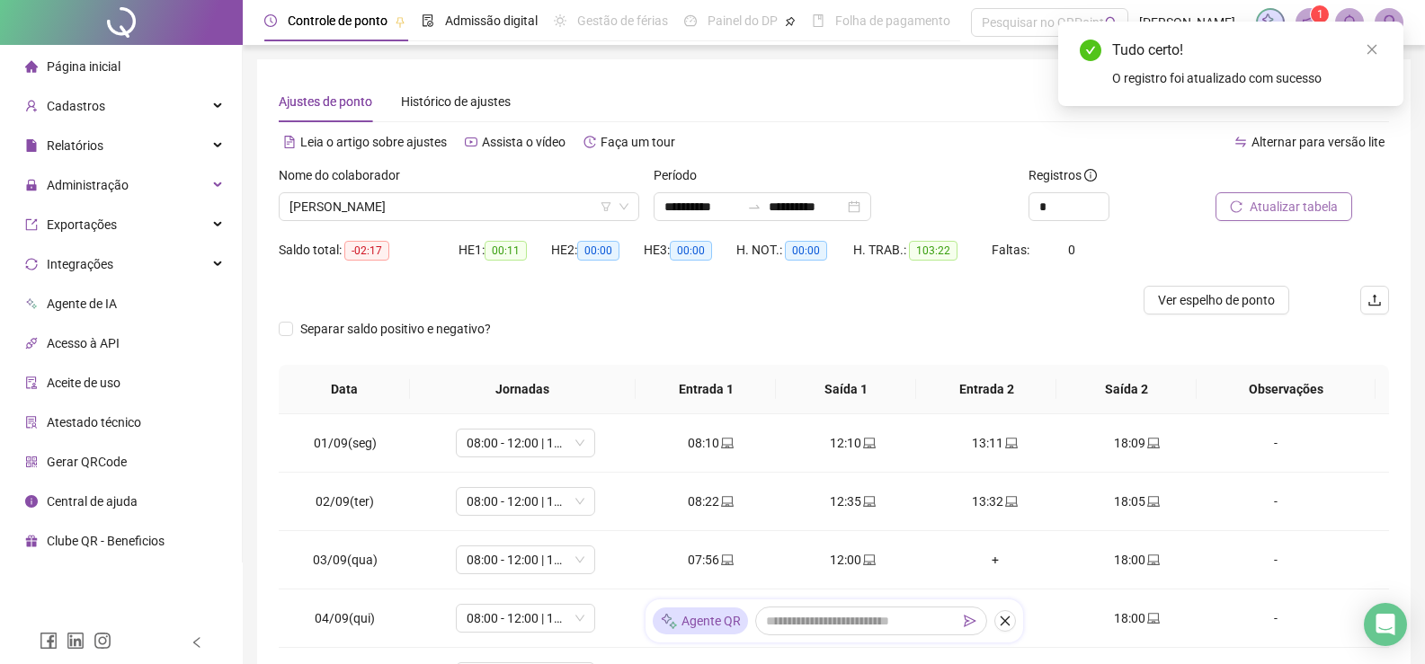
click at [1303, 207] on span "Atualizar tabela" at bounding box center [1293, 207] width 88 height 20
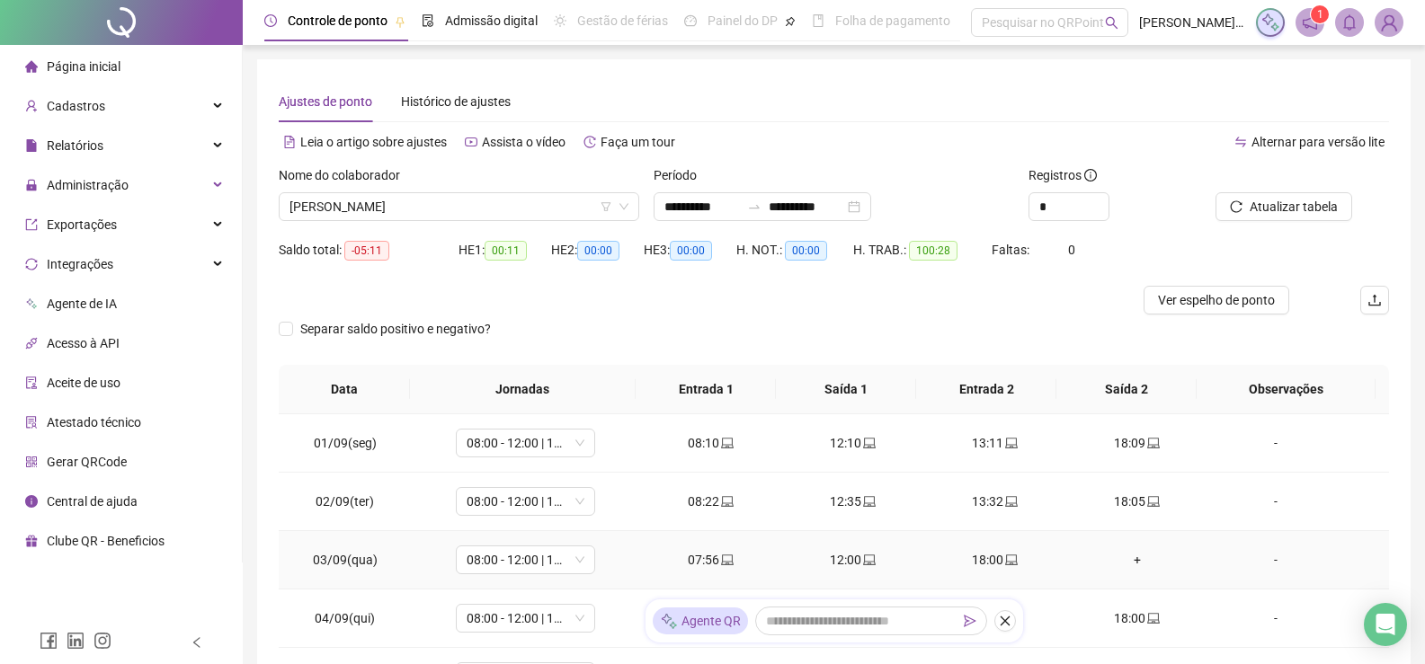
click at [1128, 561] on div "+" at bounding box center [1136, 560] width 113 height 20
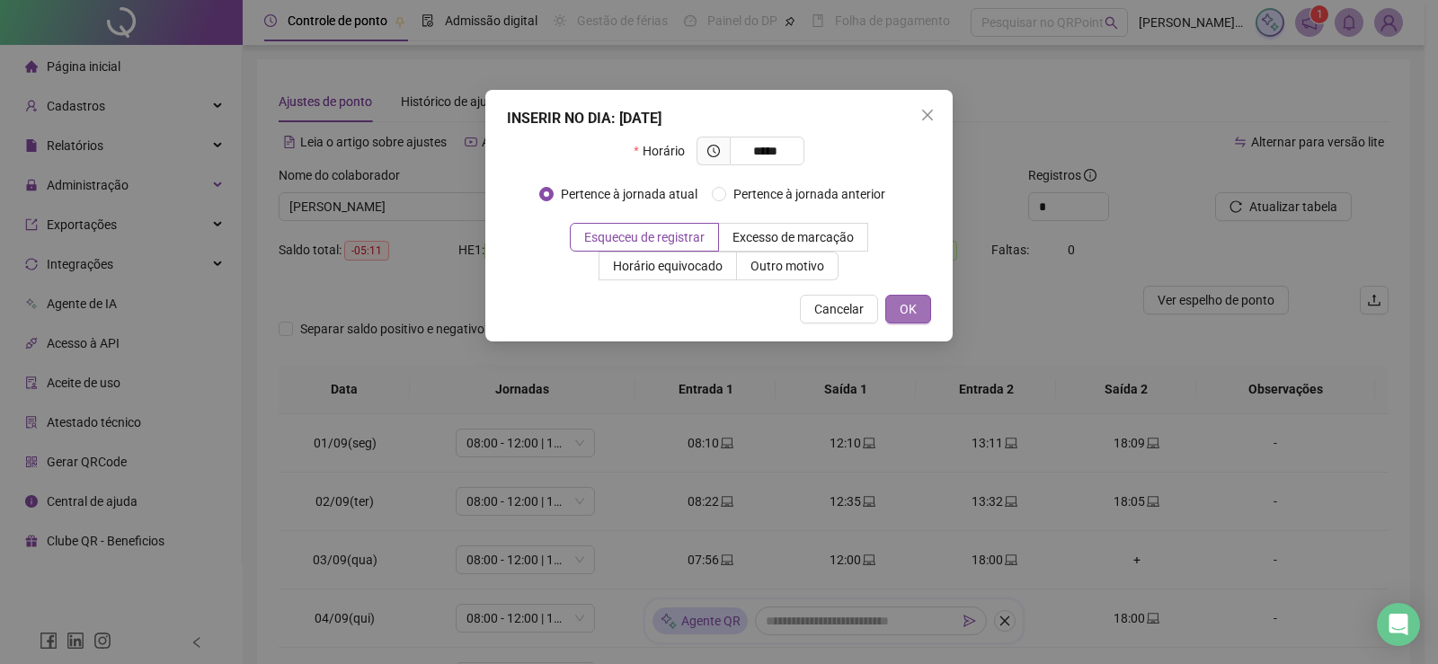
type input "*****"
click at [901, 316] on span "OK" at bounding box center [908, 309] width 17 height 20
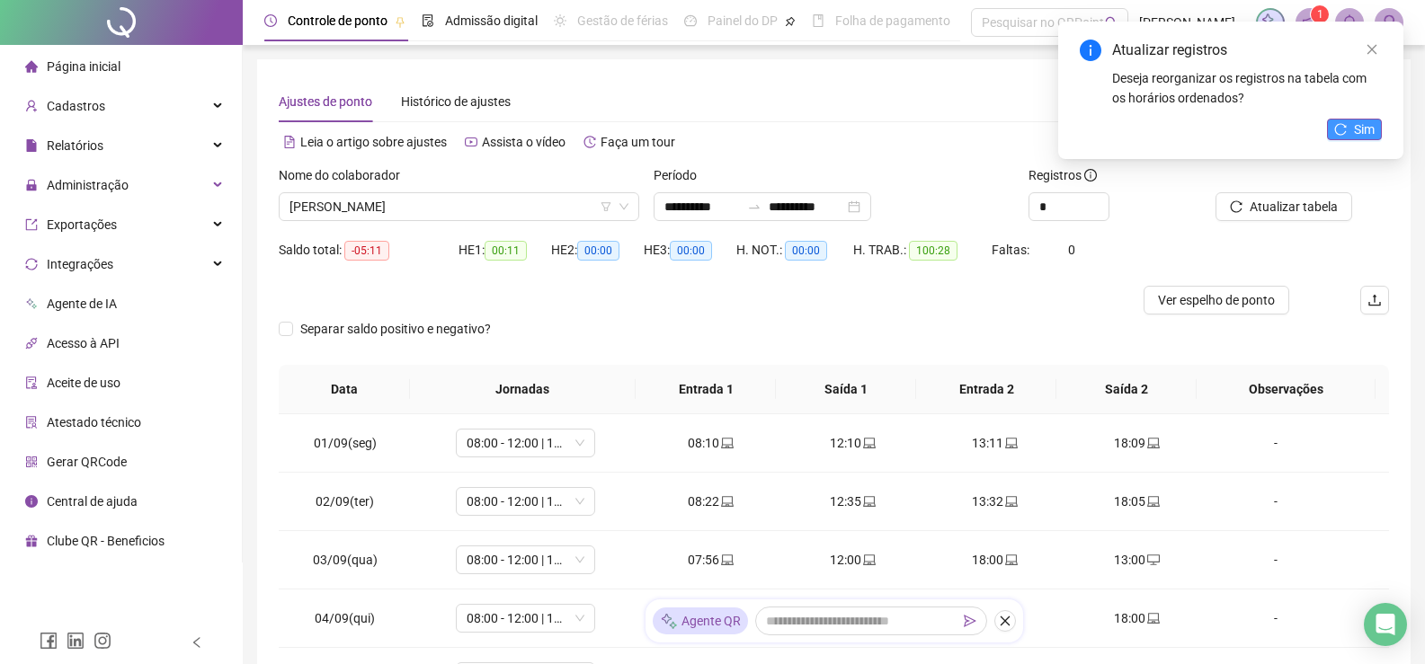
click at [1353, 129] on button "Sim" at bounding box center [1354, 130] width 55 height 22
